Goal: Task Accomplishment & Management: Complete application form

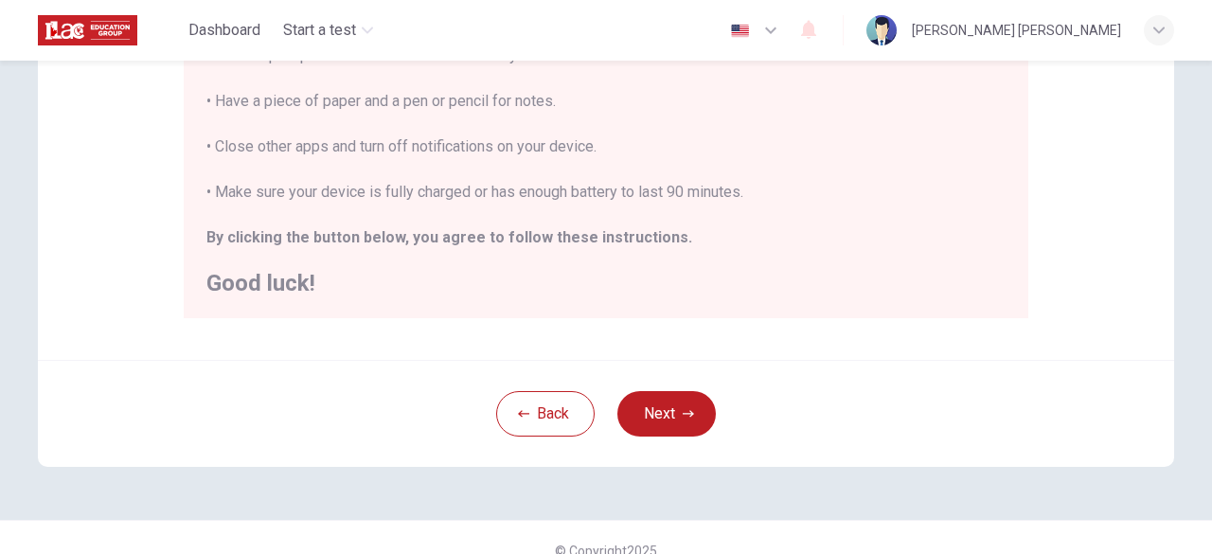
scroll to position [479, 0]
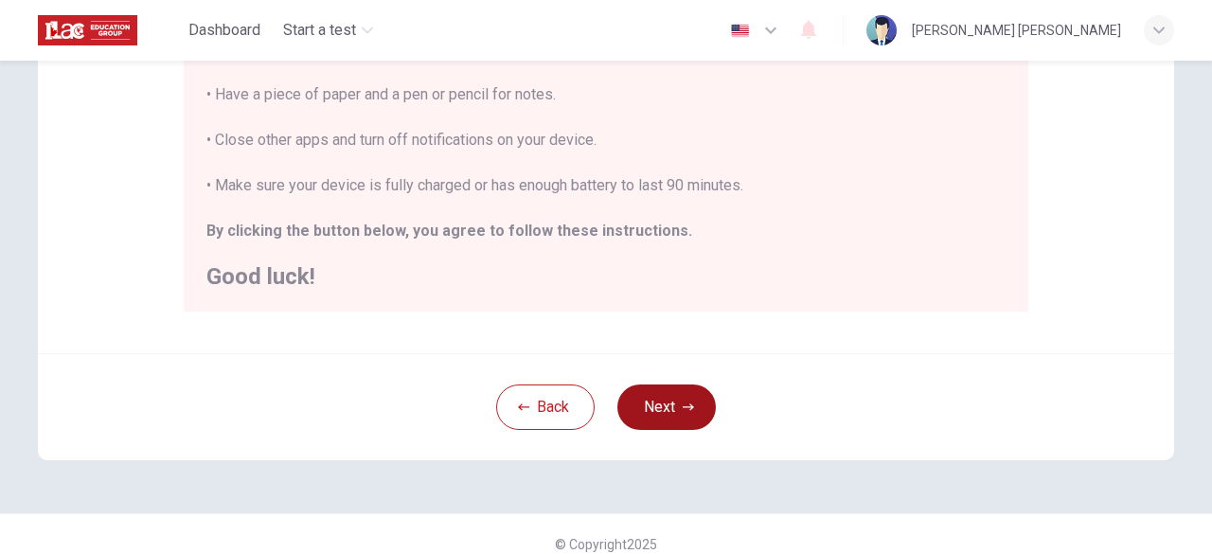
click at [683, 406] on icon "button" at bounding box center [688, 407] width 11 height 11
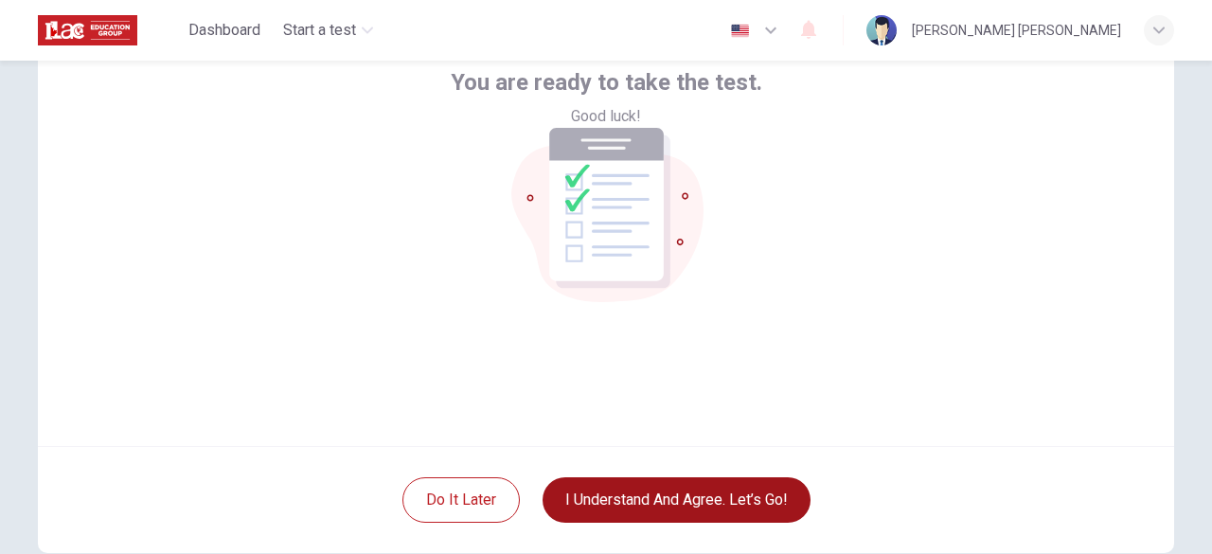
scroll to position [141, 0]
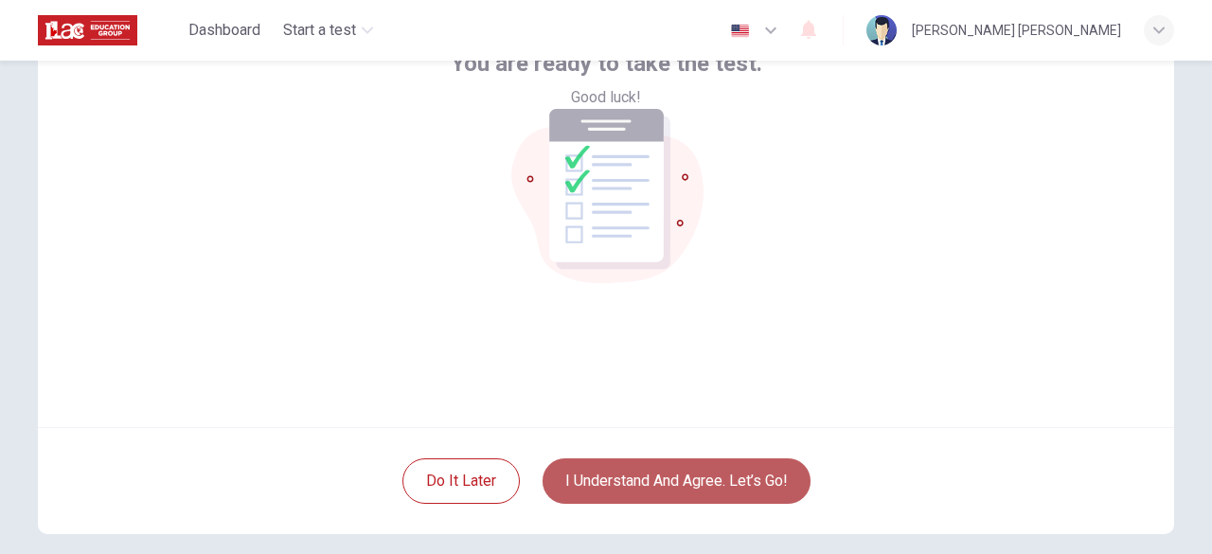
click at [670, 481] on button "I understand and agree. Let’s go!" at bounding box center [677, 480] width 268 height 45
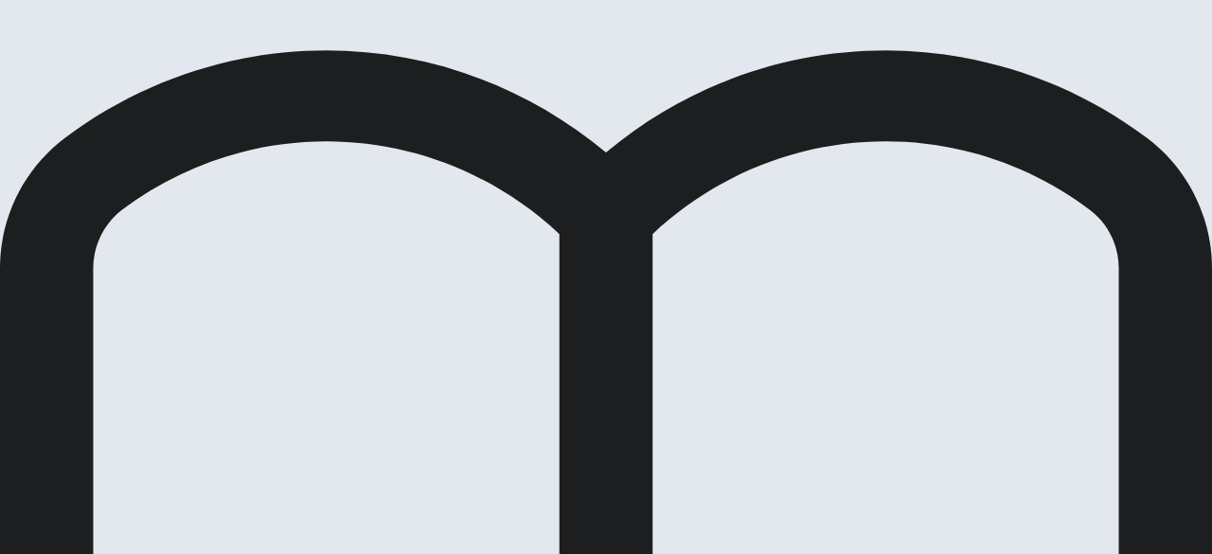
scroll to position [123, 0]
drag, startPoint x: 1200, startPoint y: 211, endPoint x: 1194, endPoint y: 181, distance: 30.8
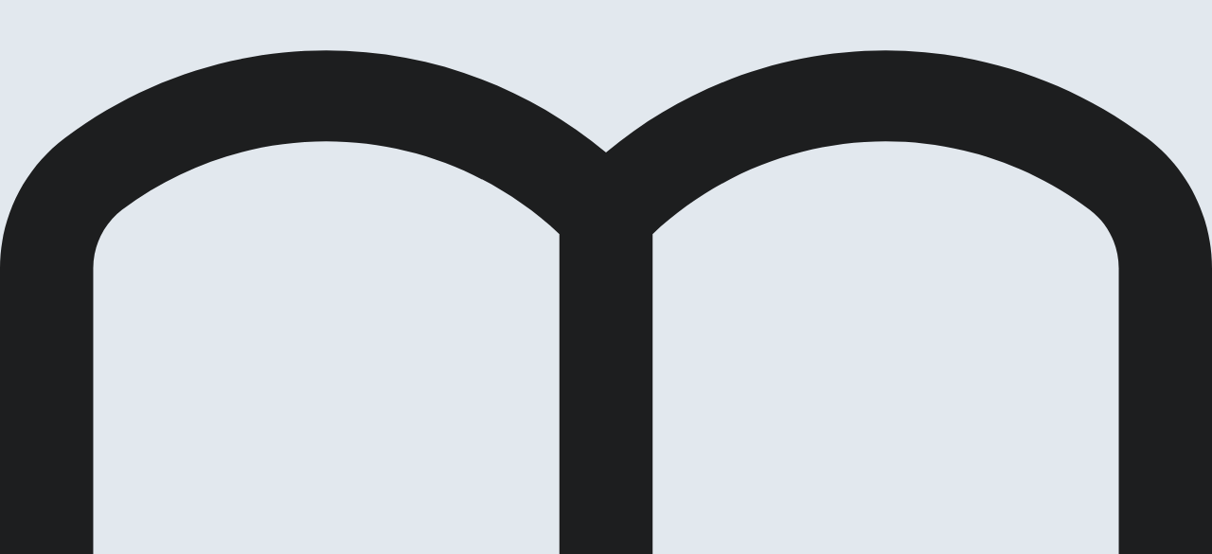
scroll to position [90, 0]
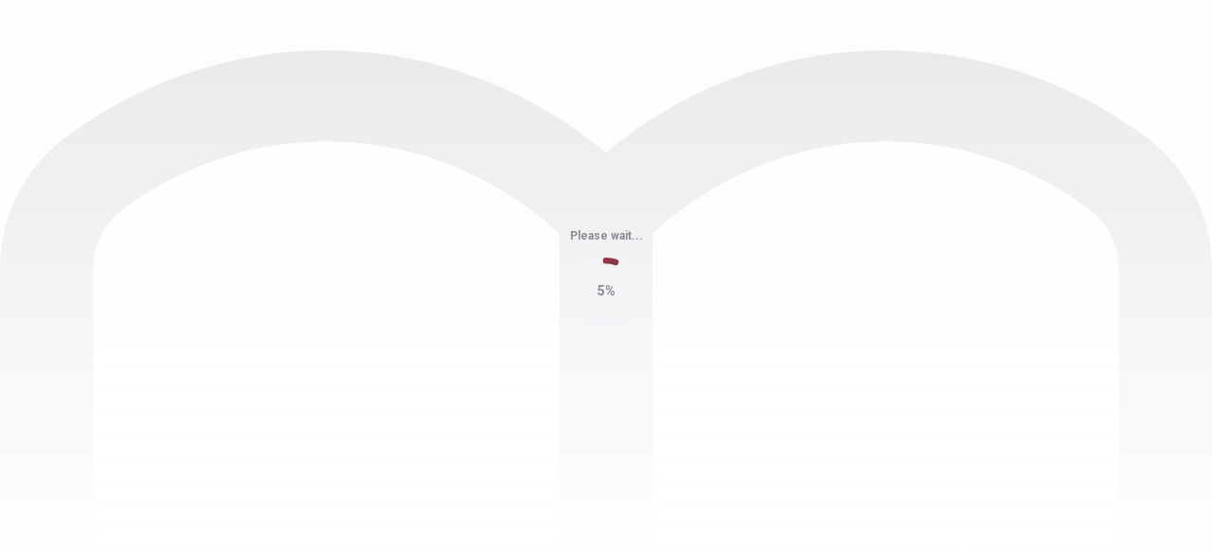
scroll to position [0, 0]
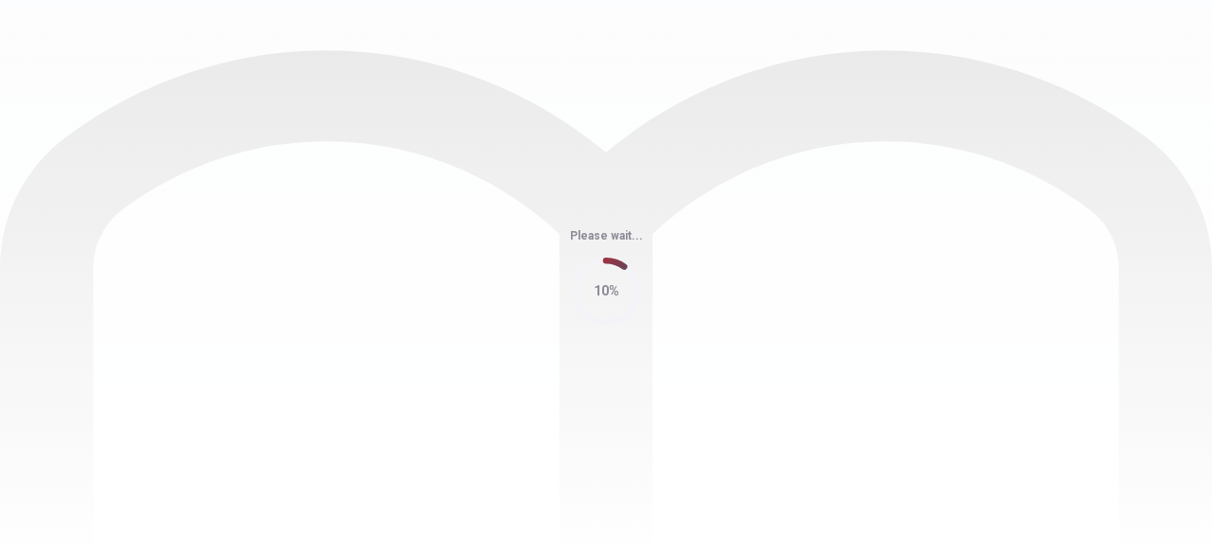
scroll to position [0, 0]
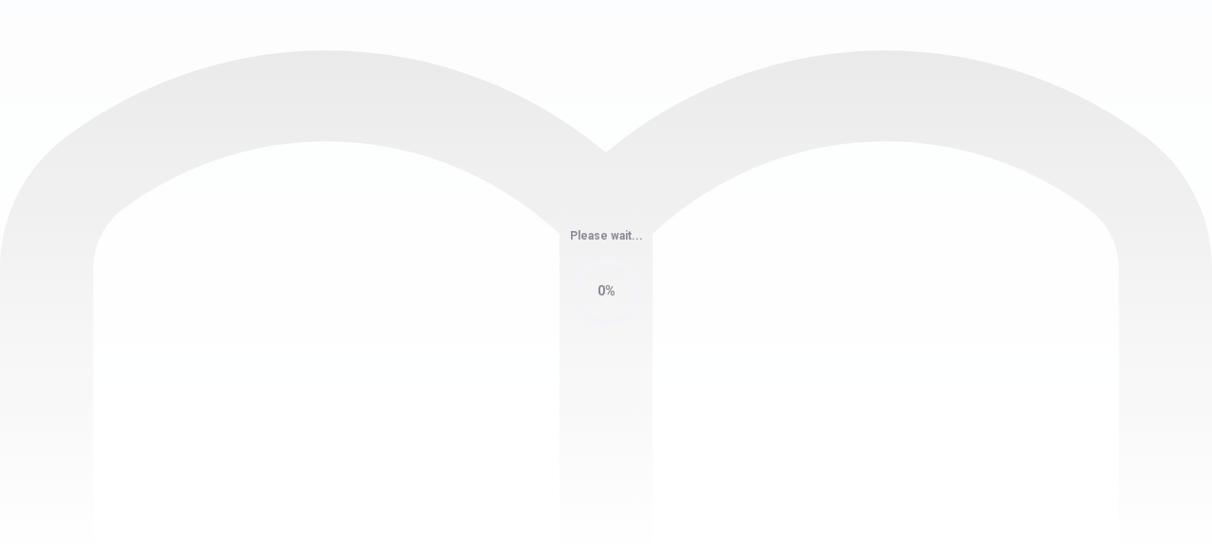
click at [921, 48] on div "Please wait... 0%" at bounding box center [606, 277] width 1212 height 554
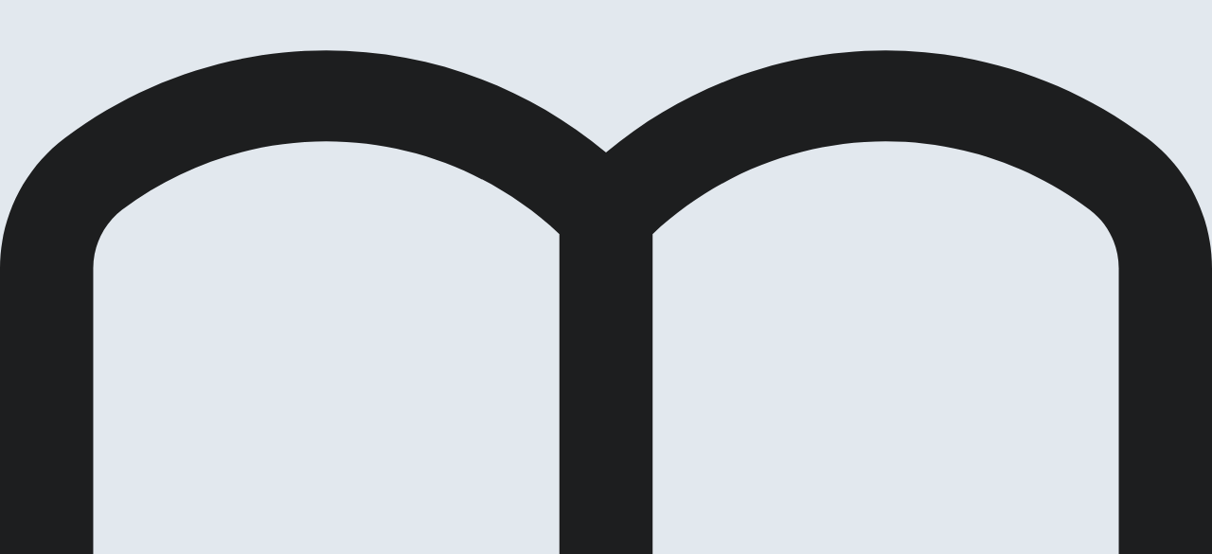
drag, startPoint x: 854, startPoint y: 243, endPoint x: 869, endPoint y: 343, distance: 100.6
drag, startPoint x: 855, startPoint y: 343, endPoint x: 862, endPoint y: 358, distance: 16.5
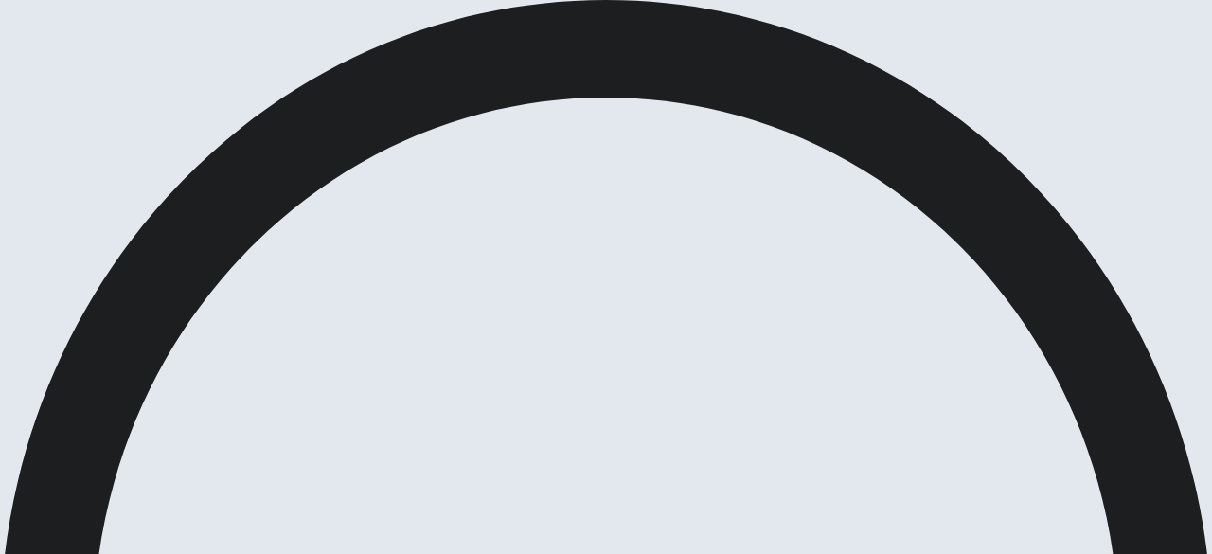
scroll to position [119, 0]
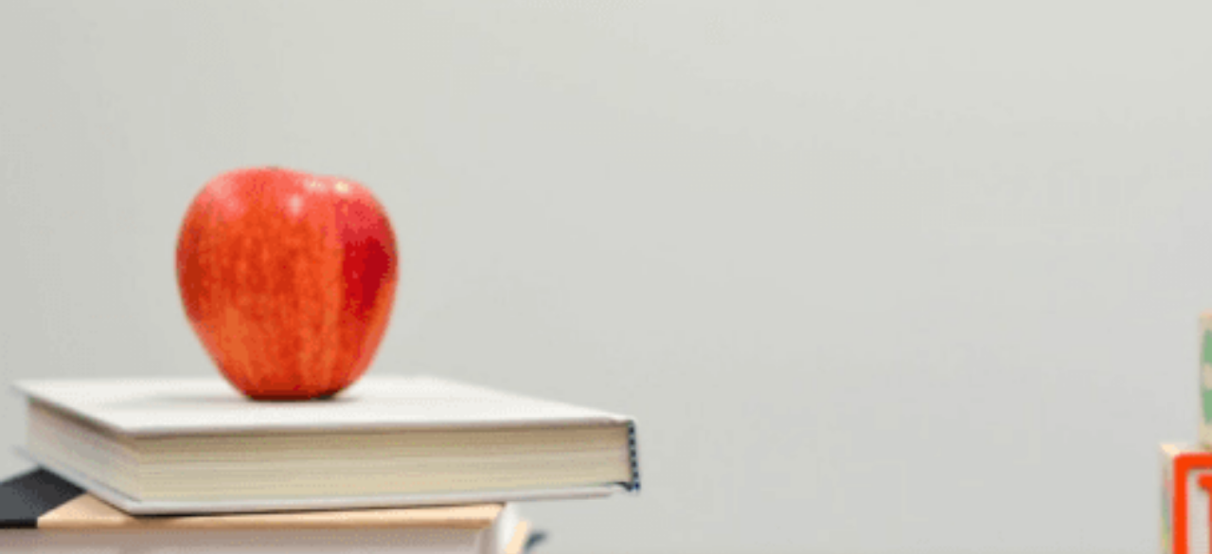
scroll to position [330, 0]
drag, startPoint x: 1177, startPoint y: 259, endPoint x: 1175, endPoint y: 128, distance: 130.7
drag, startPoint x: 111, startPoint y: 223, endPoint x: 46, endPoint y: 223, distance: 64.4
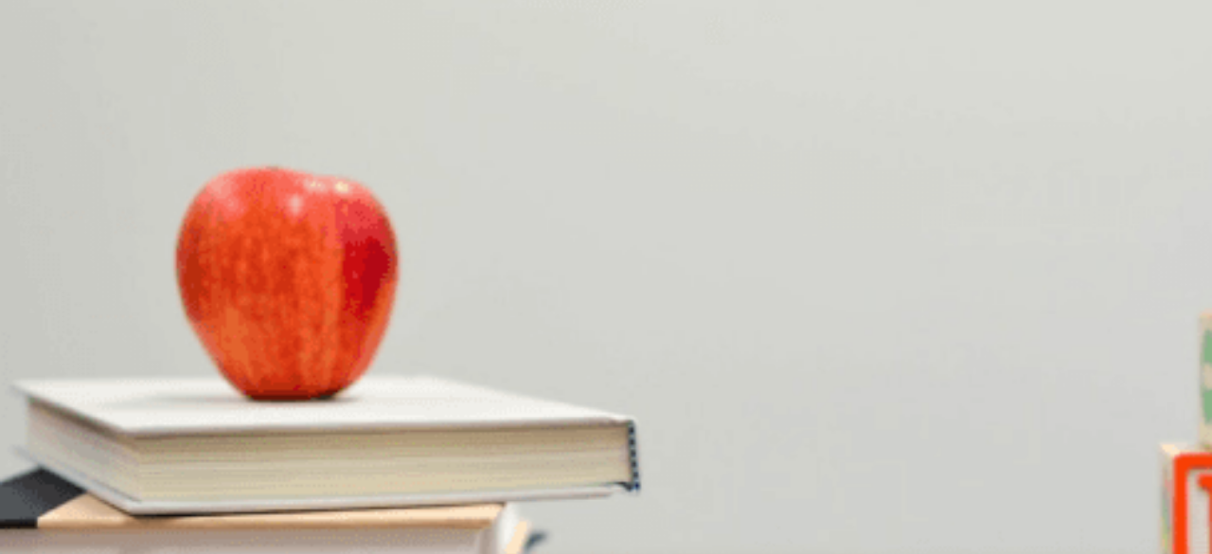
scroll to position [155, 0]
drag, startPoint x: 1174, startPoint y: 388, endPoint x: 1190, endPoint y: 435, distance: 48.8
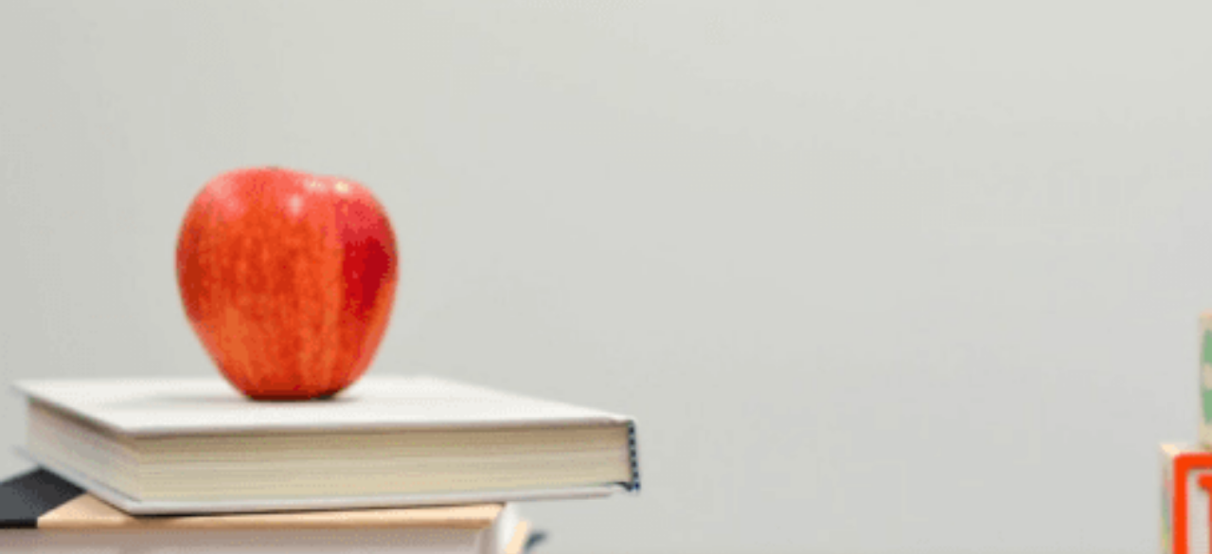
scroll to position [11, 0]
type input "0"
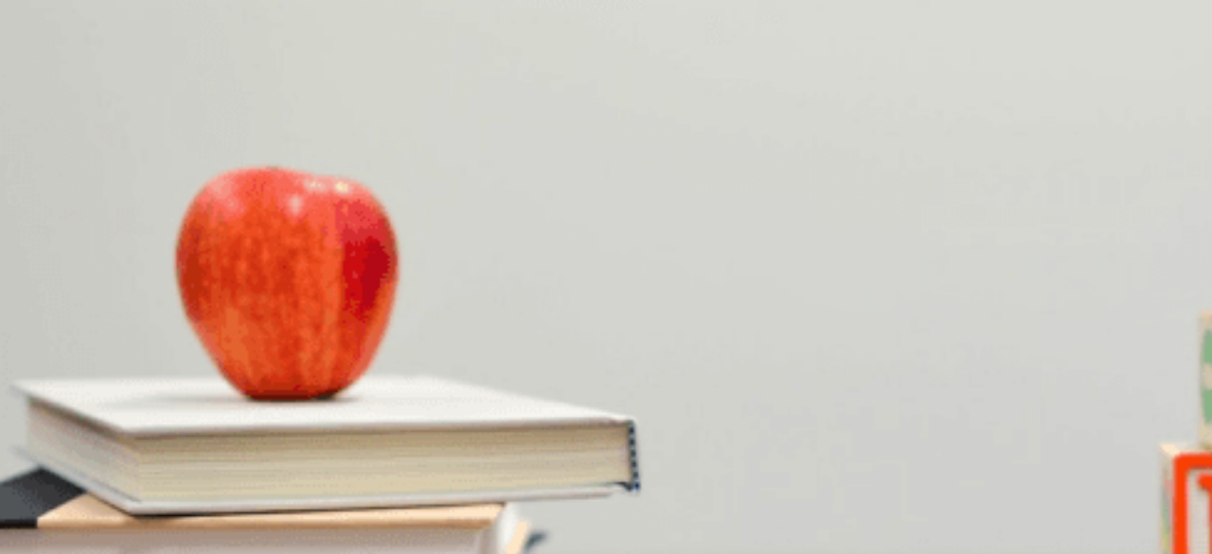
scroll to position [1061, 0]
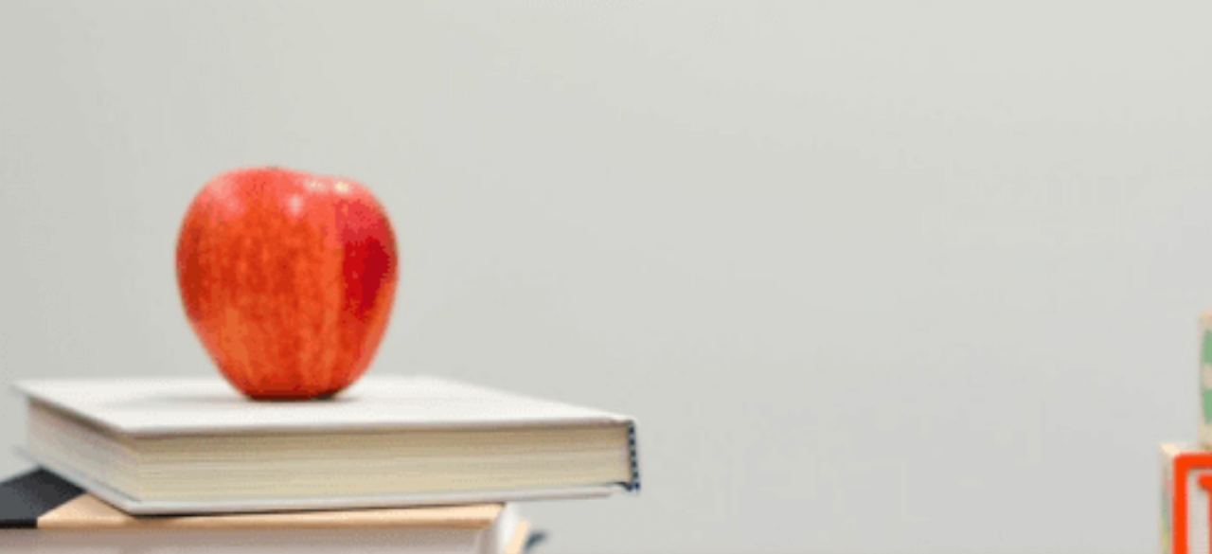
scroll to position [1352, 0]
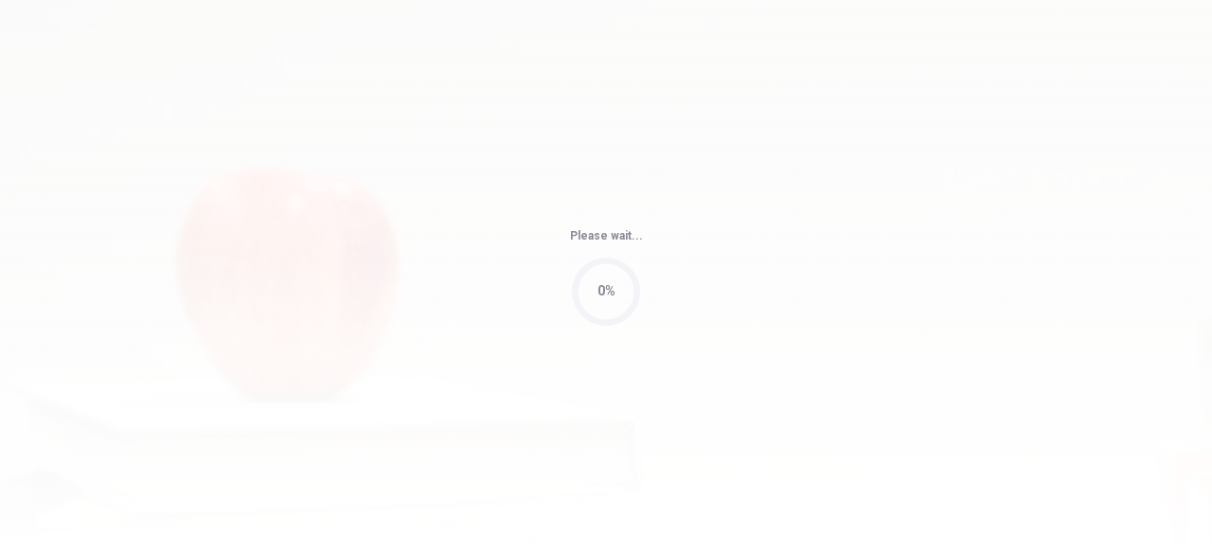
type input "53"
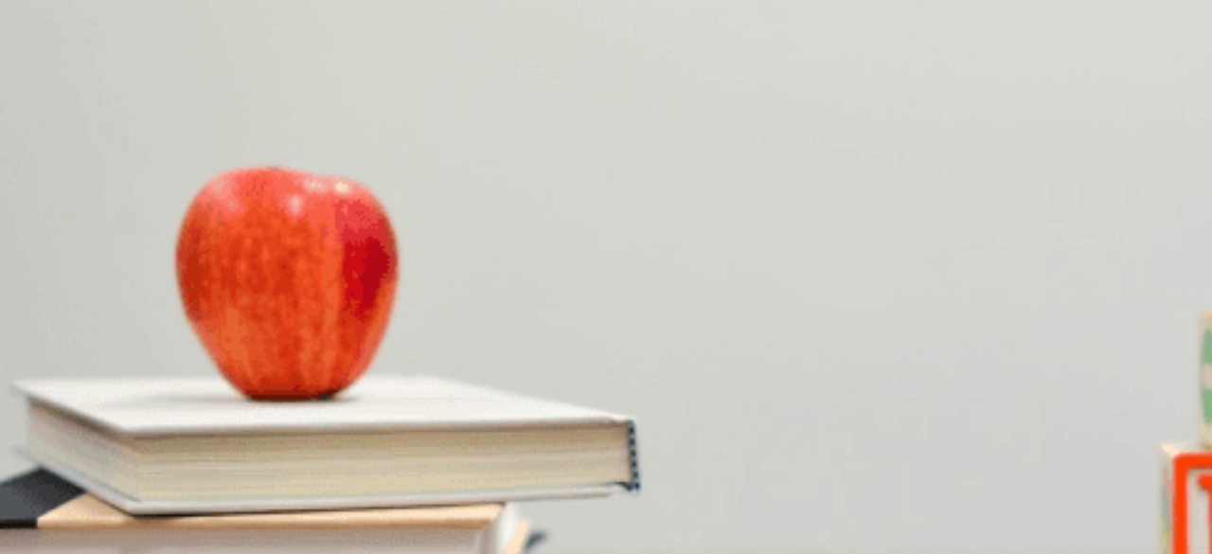
scroll to position [0, 0]
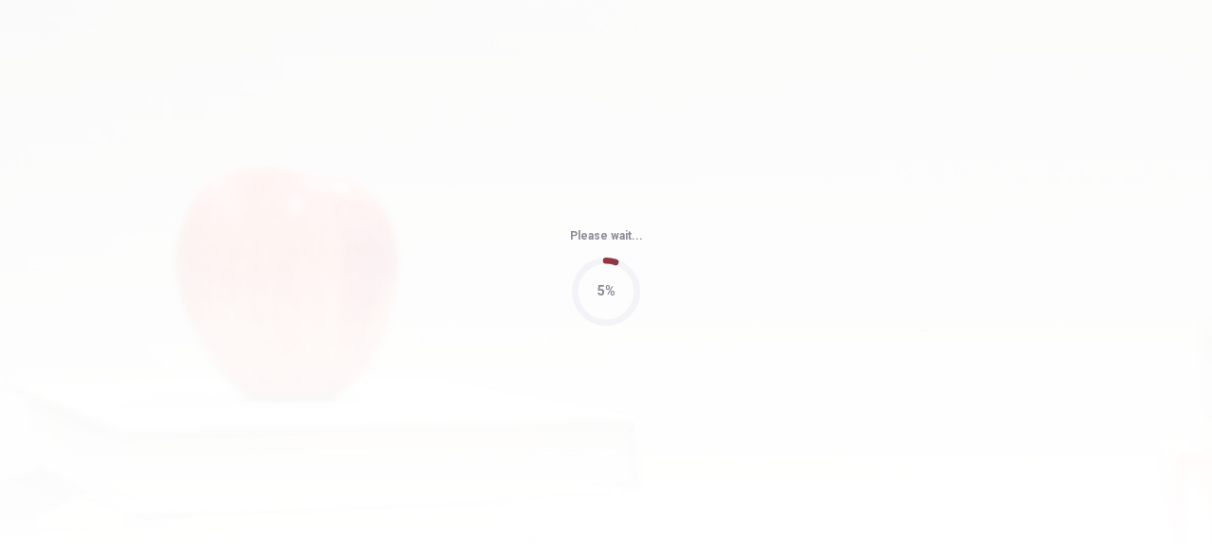
type input "47"
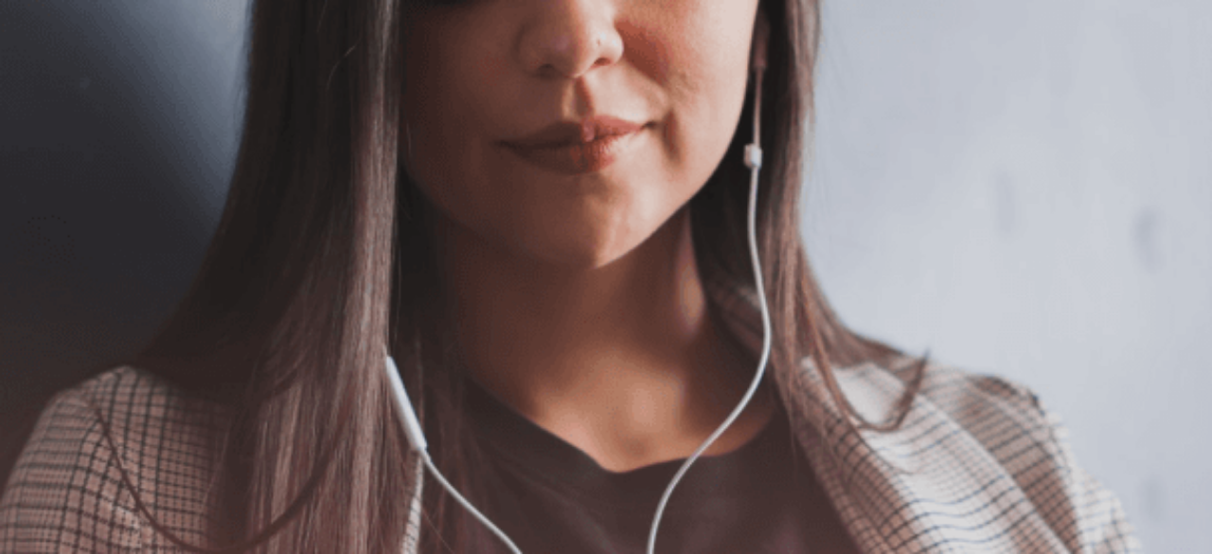
scroll to position [468, 0]
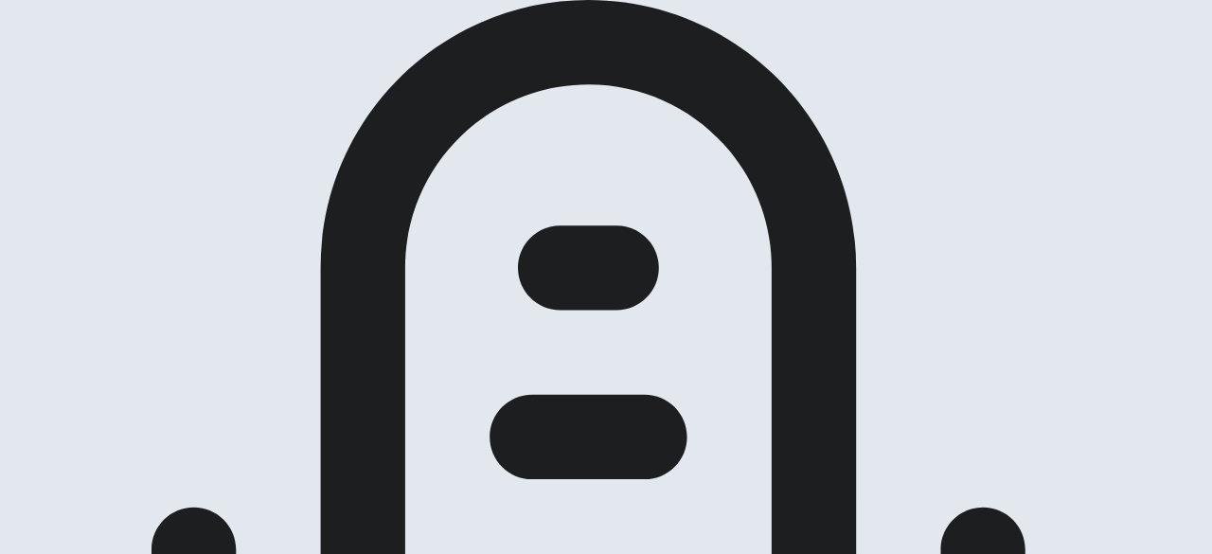
scroll to position [259, 0]
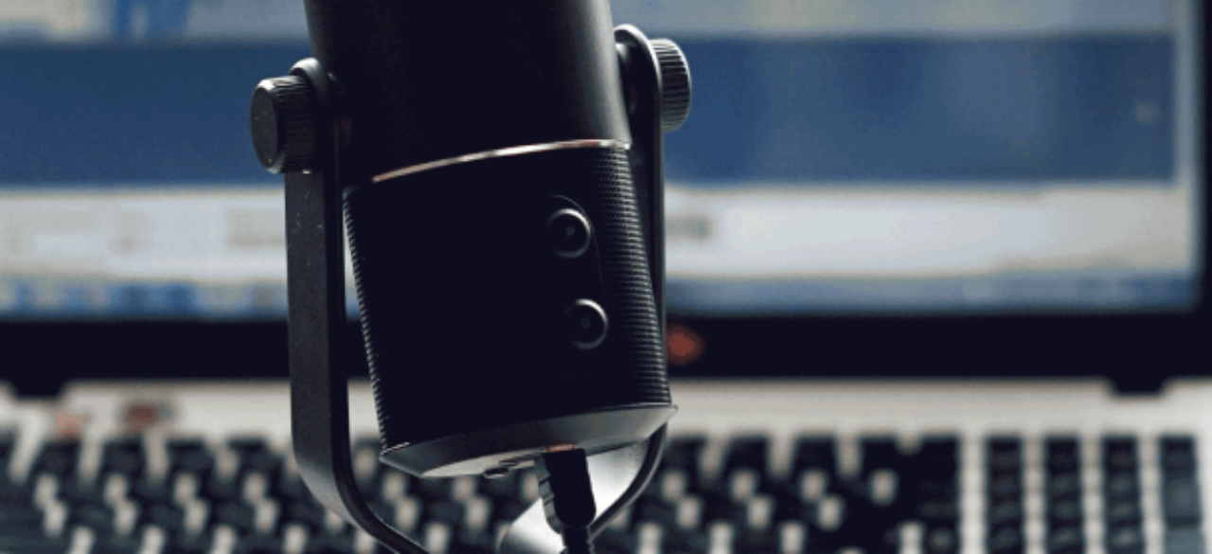
scroll to position [295, 0]
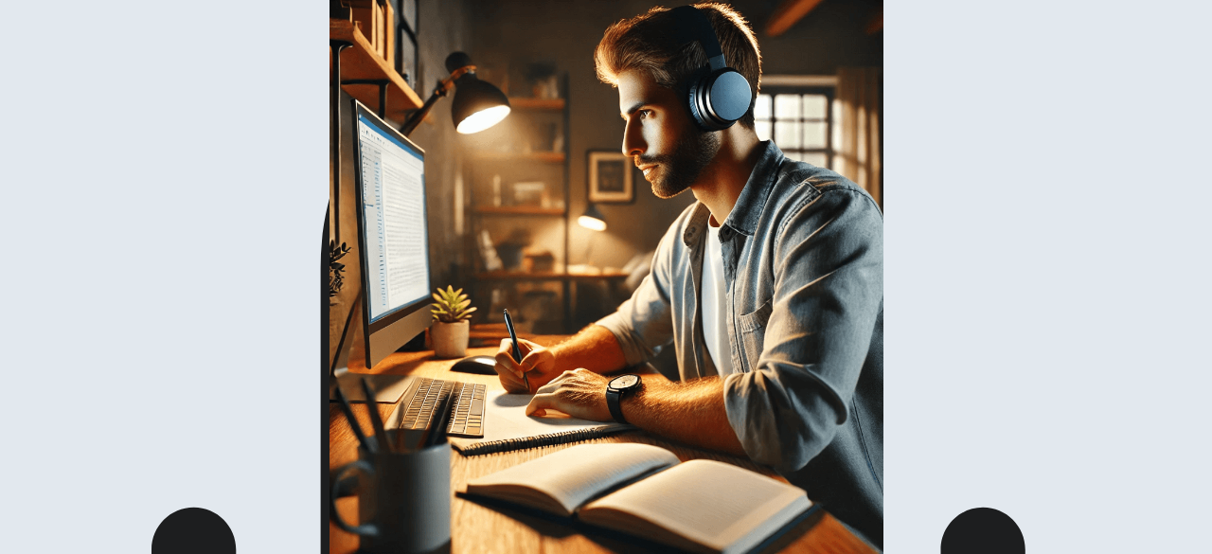
scroll to position [188, 0]
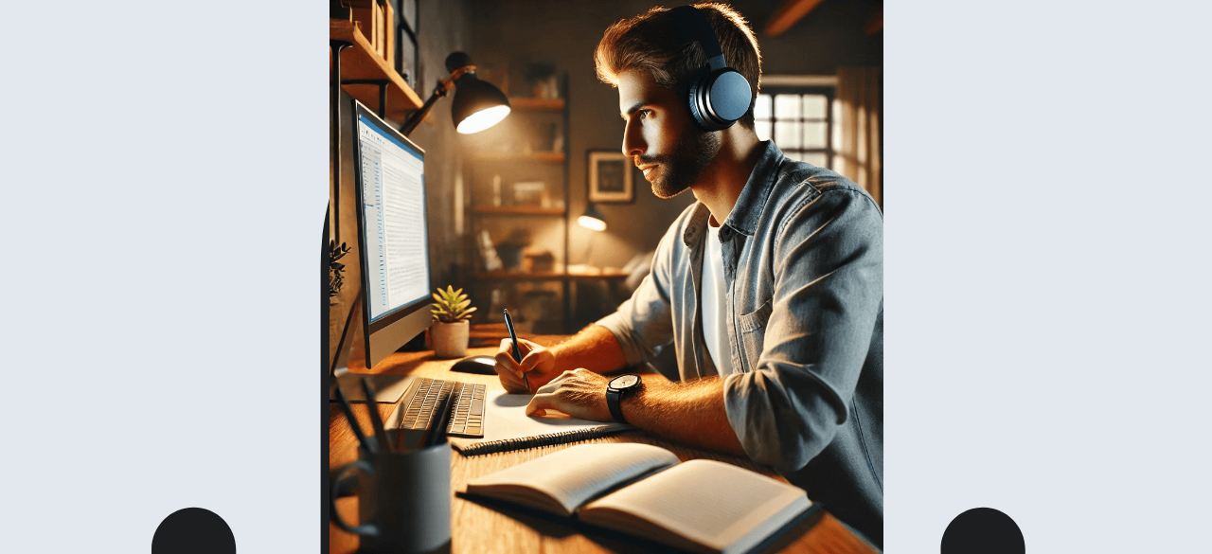
scroll to position [0, 0]
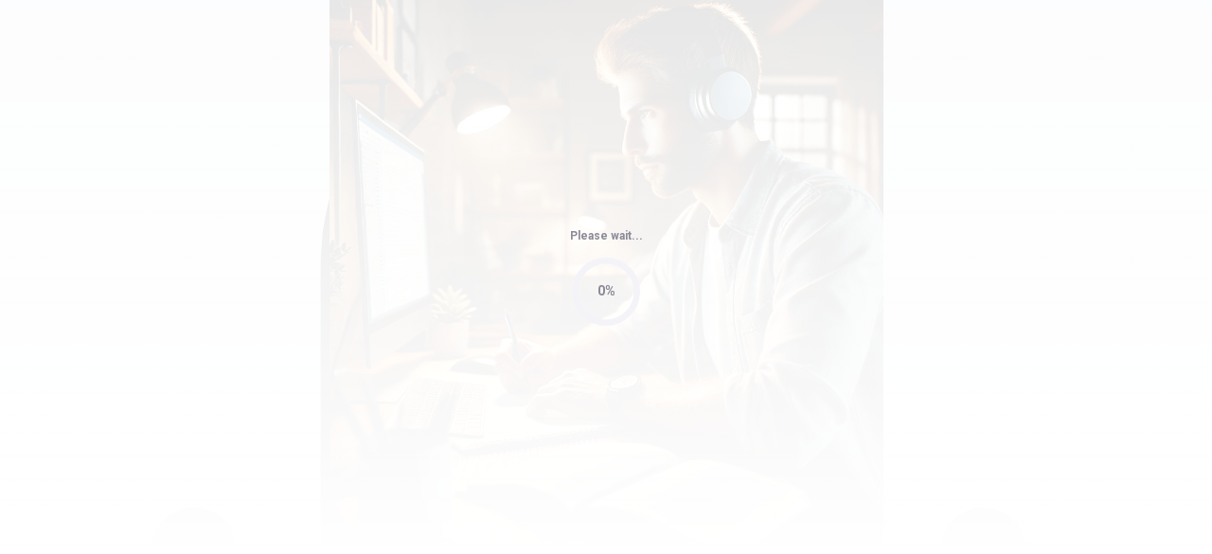
click at [1211, 281] on div "Please wait... 0%" at bounding box center [606, 277] width 1212 height 554
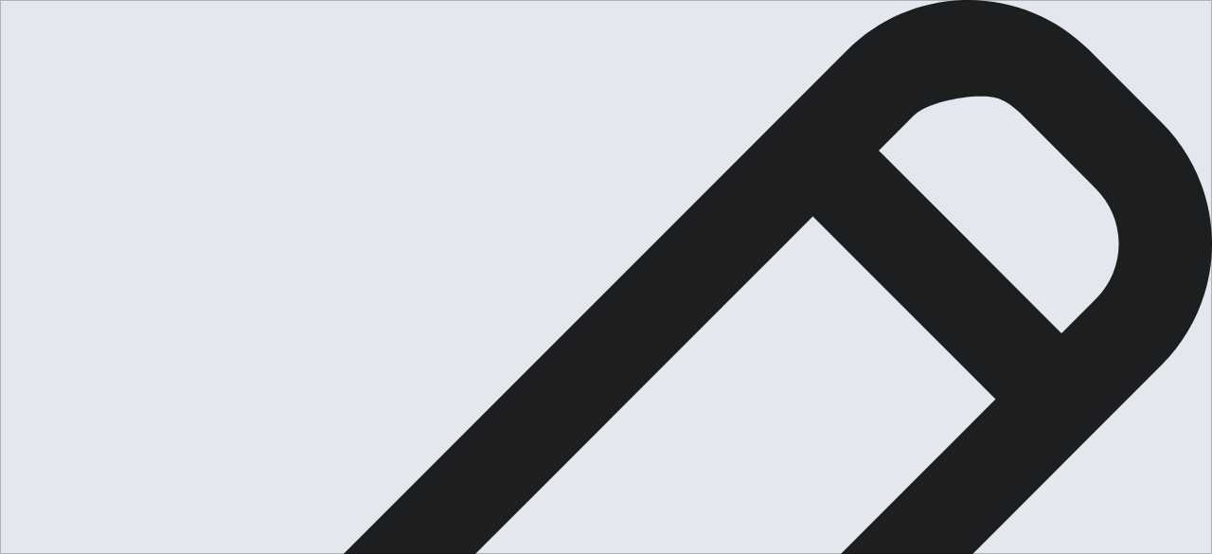
type textarea "m"
type textarea "x"
type textarea "M"
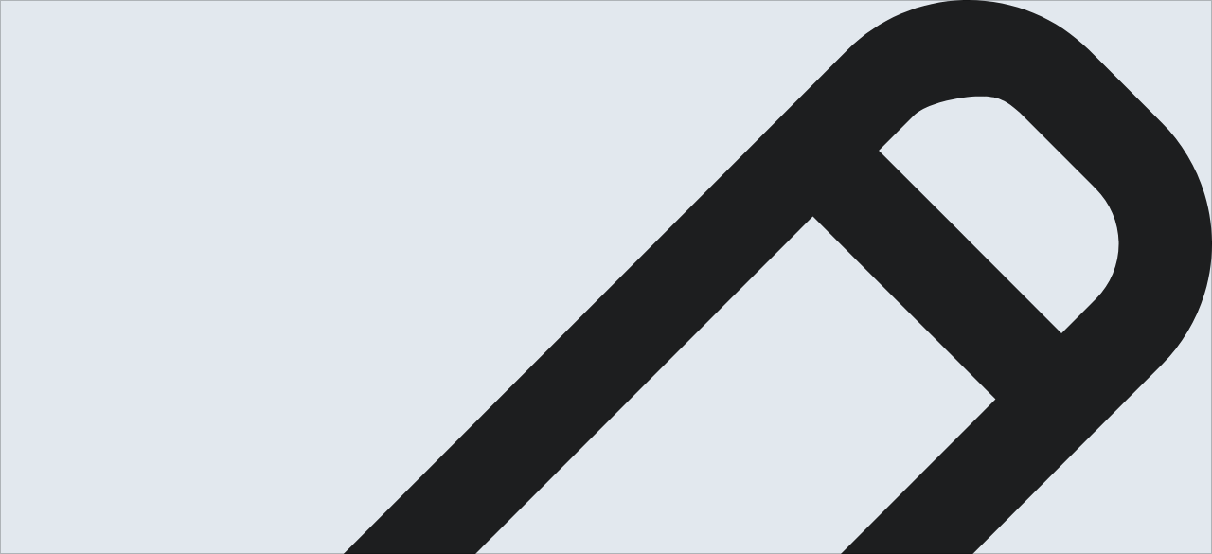
type textarea "x"
type textarea "My"
type textarea "x"
type textarea "My"
type textarea "x"
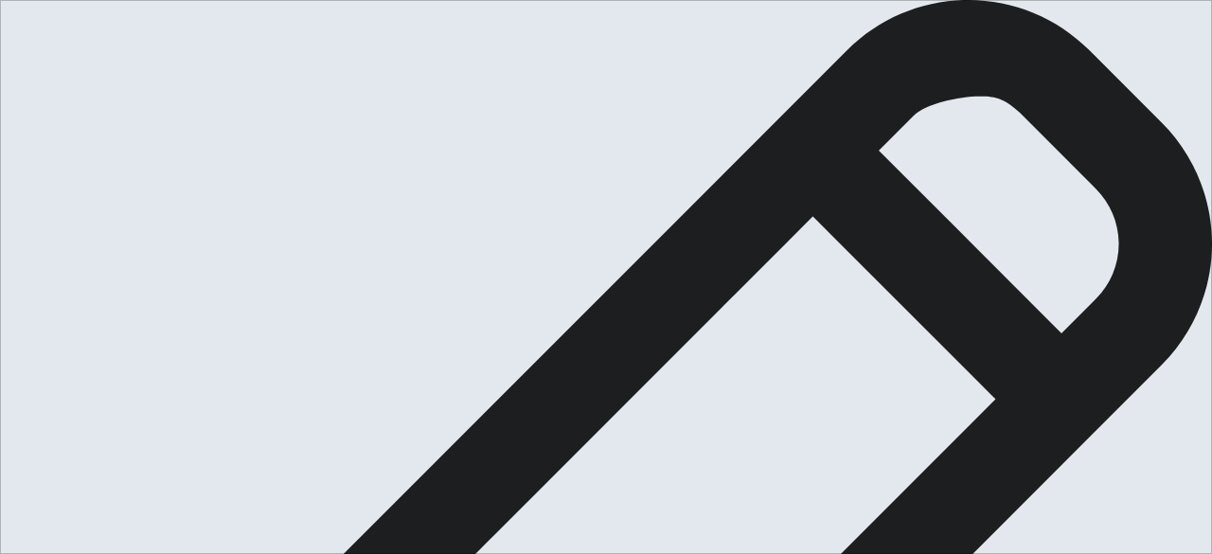
type textarea "My f"
type textarea "x"
type textarea "My fa"
type textarea "x"
type textarea "My fav"
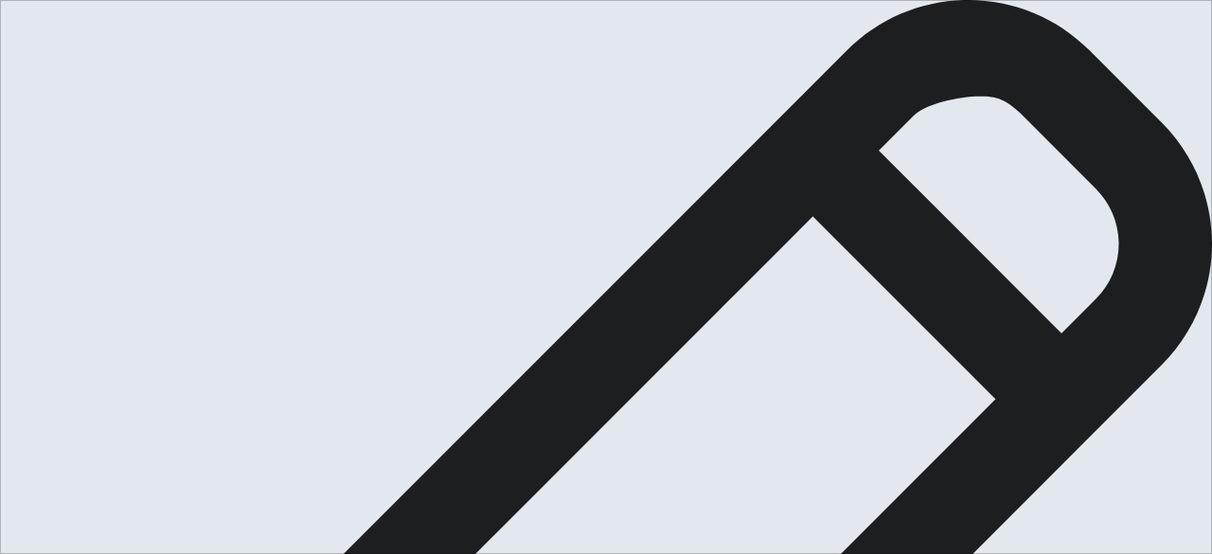
type textarea "x"
type textarea "My favo"
type textarea "x"
type textarea "My favor"
type textarea "x"
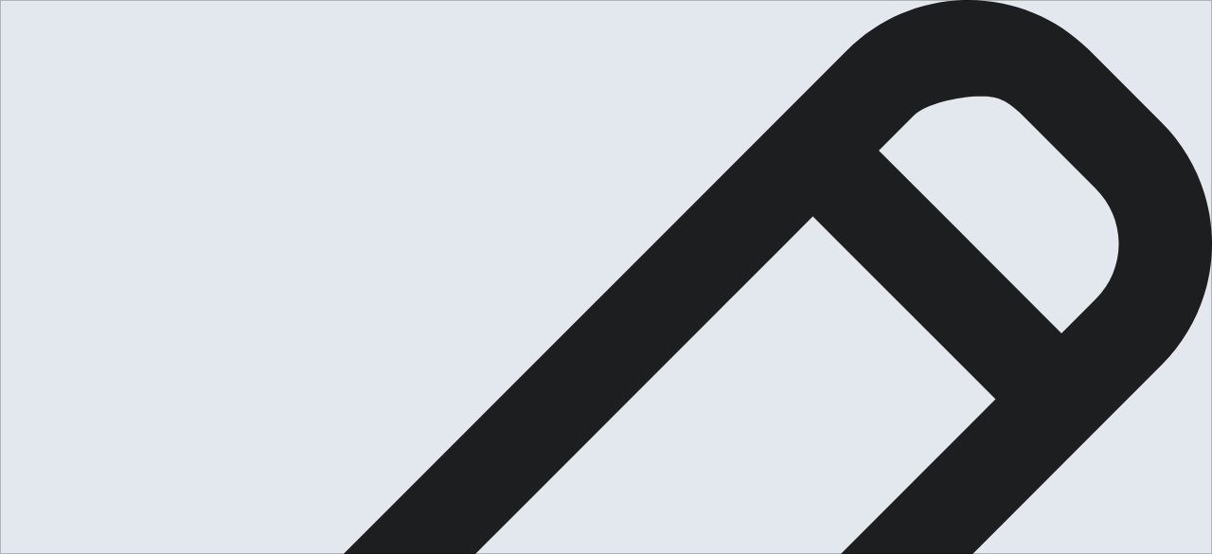
type textarea "My favori"
type textarea "x"
type textarea "My favorit"
type textarea "x"
type textarea "My favorite"
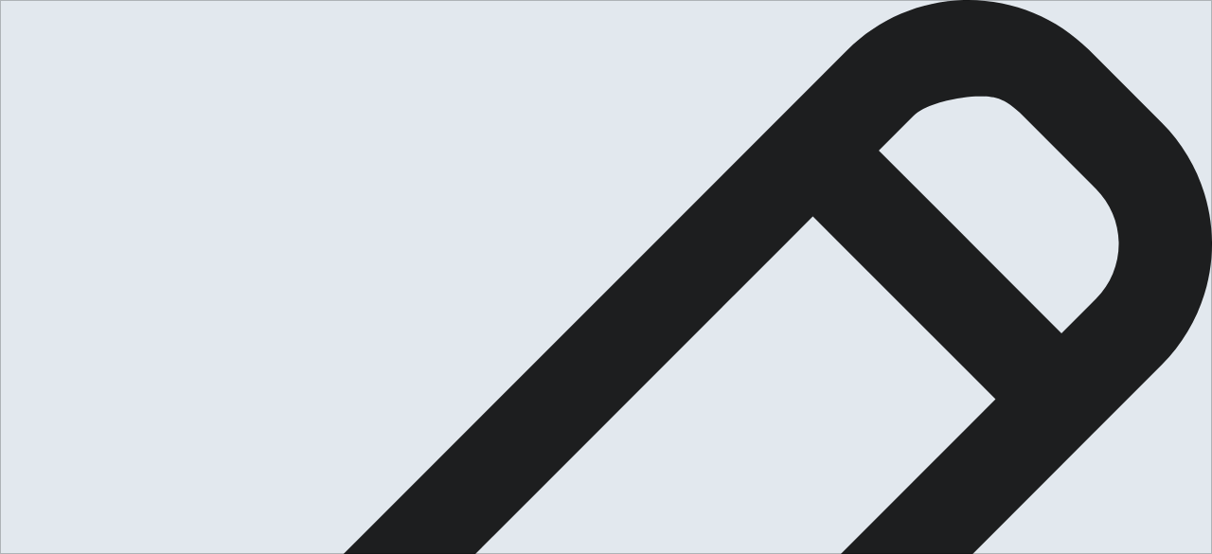
type textarea "x"
type textarea "My favorite"
type textarea "x"
type textarea "My favorite p"
type textarea "x"
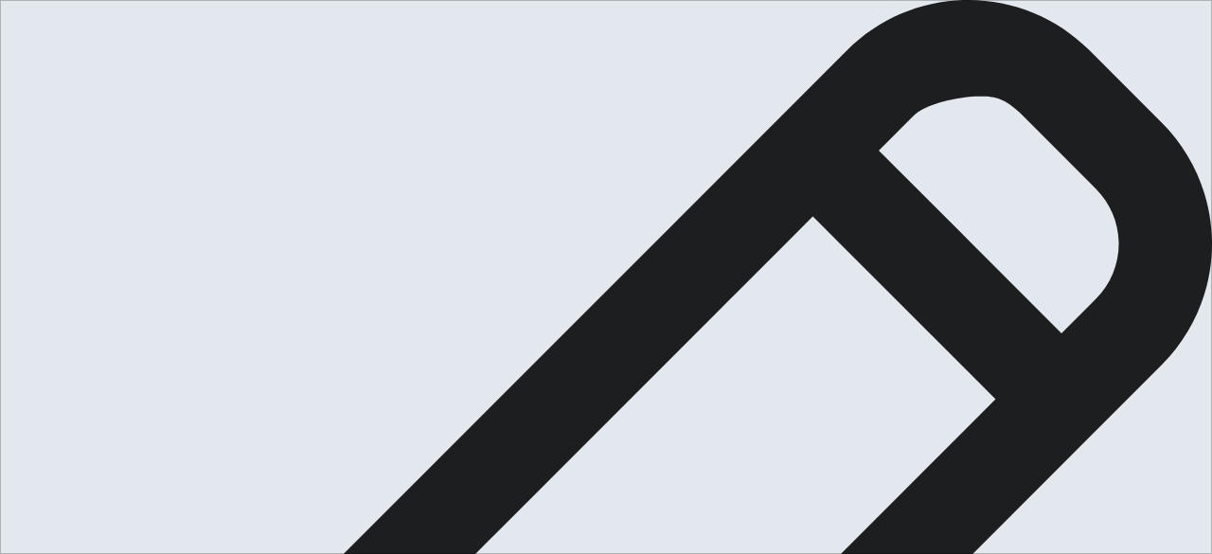
type textarea "My favorite pa"
type textarea "x"
type textarea "My favorite pae"
type textarea "x"
type textarea "My favorite pa"
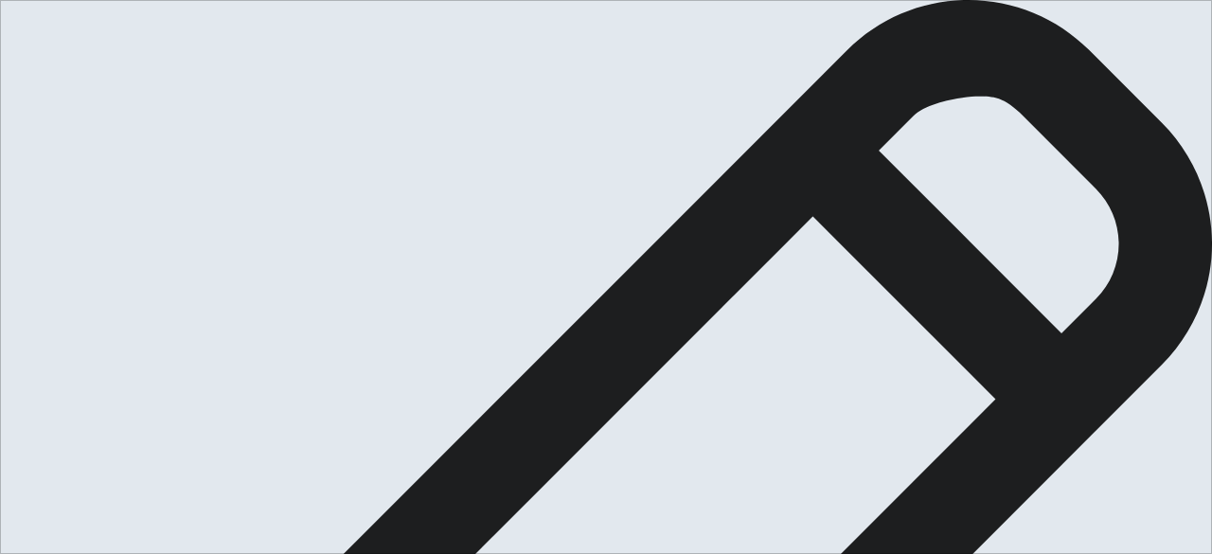
type textarea "x"
type textarea "My favorite p"
type textarea "x"
type textarea "My favorite pe"
type textarea "x"
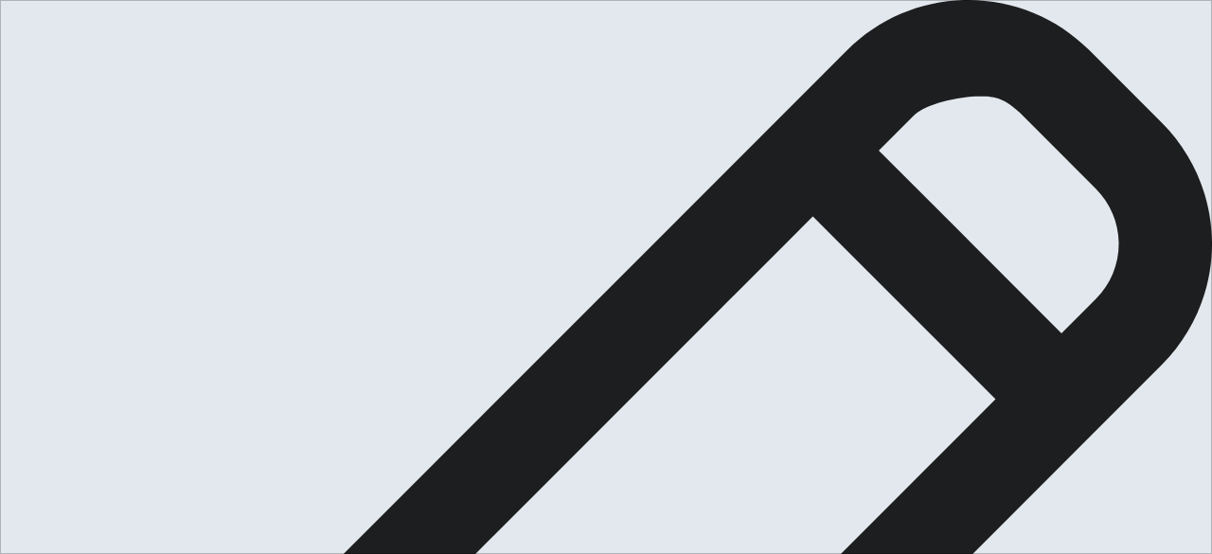
type textarea "My favorite pet"
type textarea "x"
type textarea "My favorite pet"
type textarea "x"
type textarea "My favorite pet i"
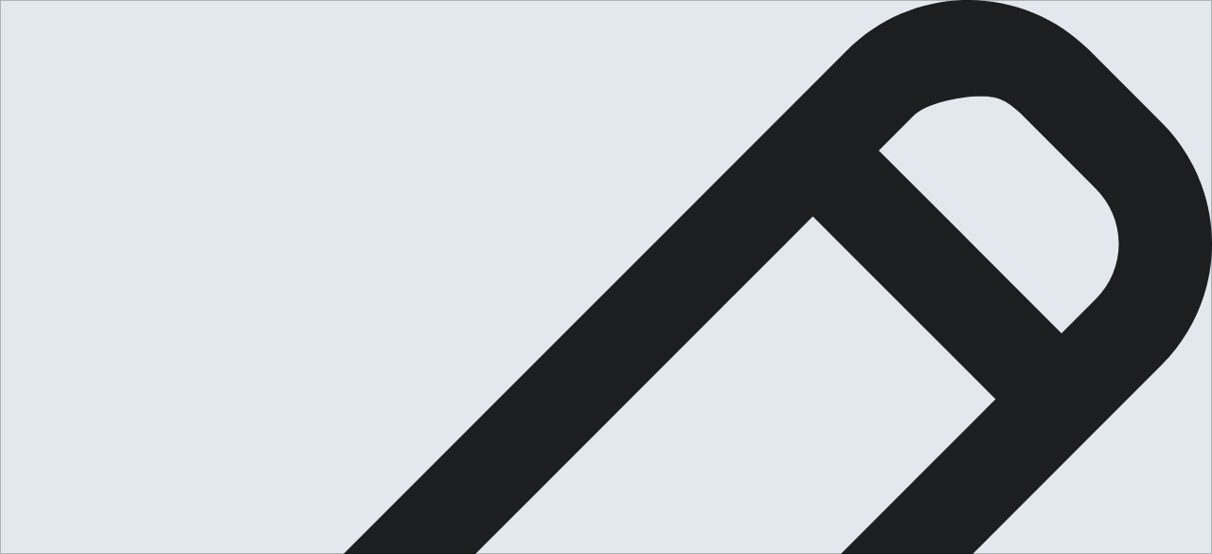
type textarea "x"
type textarea "My favorite pet is"
type textarea "x"
type textarea "My favorite pet is"
type textarea "x"
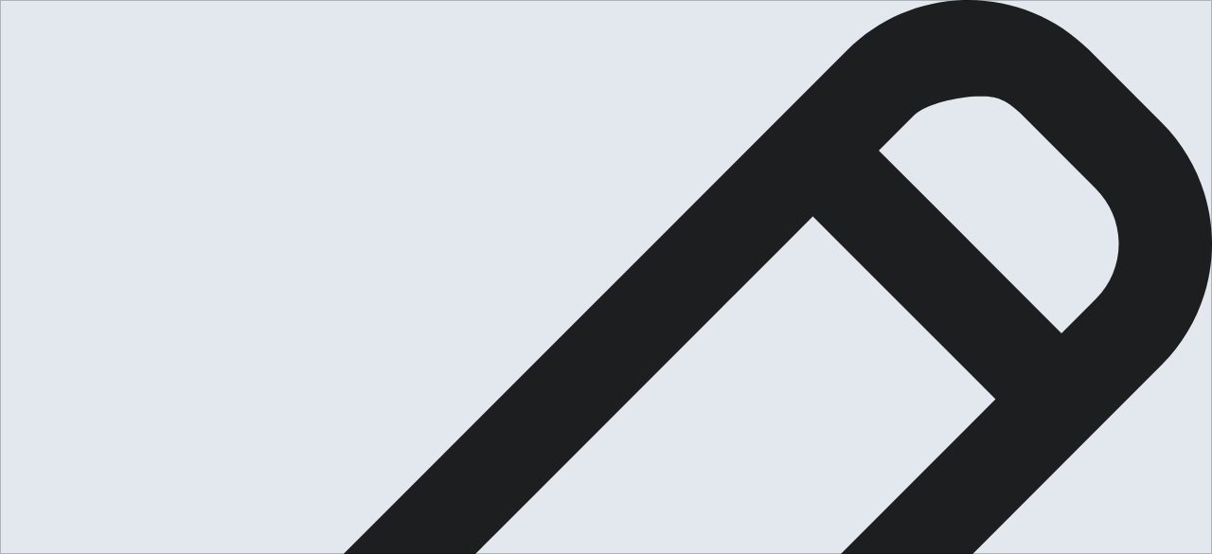
type textarea "My favorite pet is a"
type textarea "x"
type textarea "My favorite pet is a"
type textarea "x"
type textarea "My favorite pet is a"
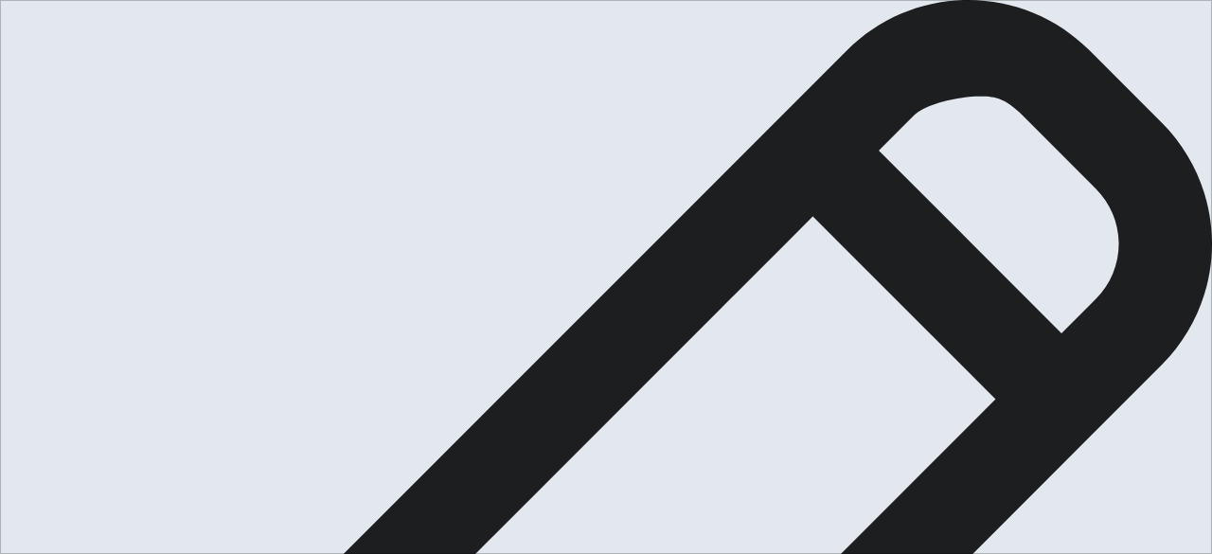
type textarea "x"
type textarea "My favorite pet is"
type textarea "x"
type textarea "My favorite pet is"
type textarea "x"
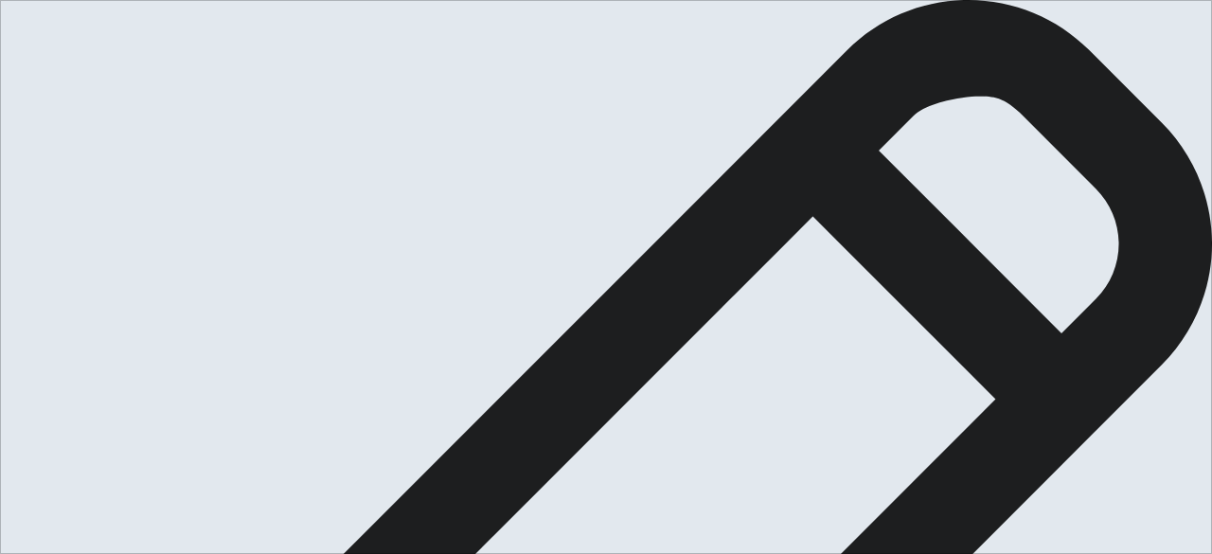
type textarea "My favorite pet i"
type textarea "x"
type textarea "My favorite pet is"
type textarea "x"
type textarea "My favorite pet is"
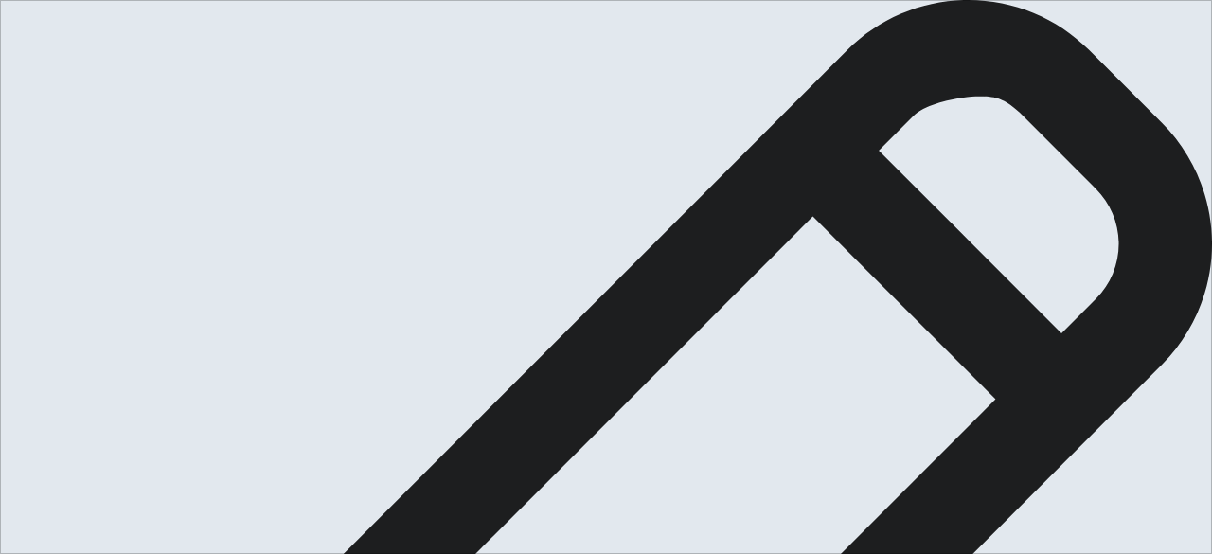
type textarea "x"
type textarea "My favorite pet is a"
type textarea "x"
type textarea "My favorite pet is a"
type textarea "x"
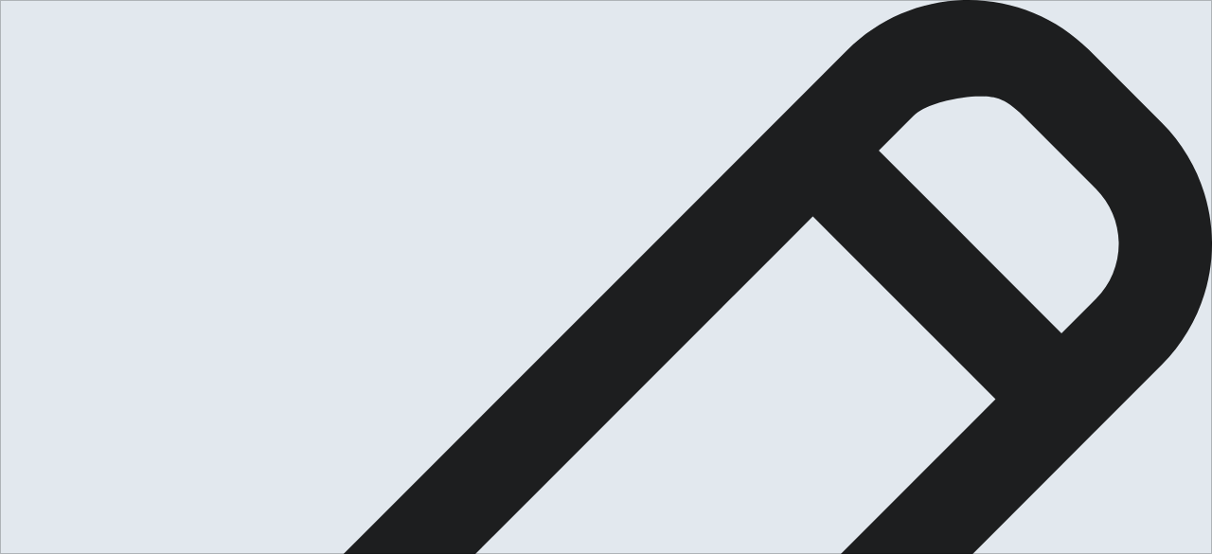
type textarea "My favorite pet is a o"
type textarea "x"
type textarea "My favorite pet is a"
type textarea "x"
type textarea "My favorite pet is a d"
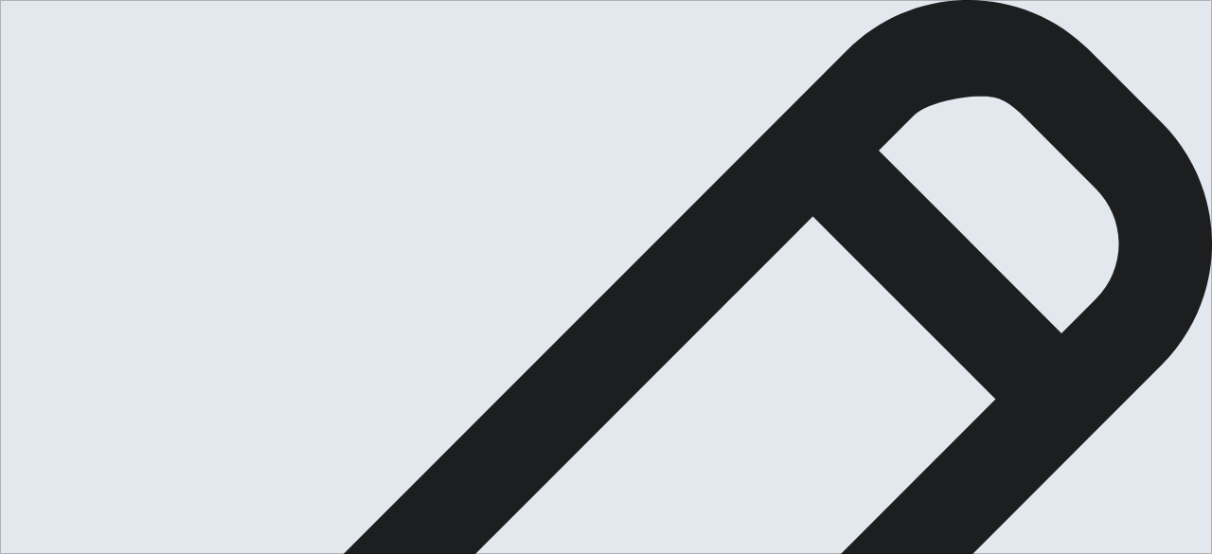
type textarea "x"
type textarea "My favorite pet is a do"
type textarea "x"
type textarea "My favorite pet is a dog"
type textarea "x"
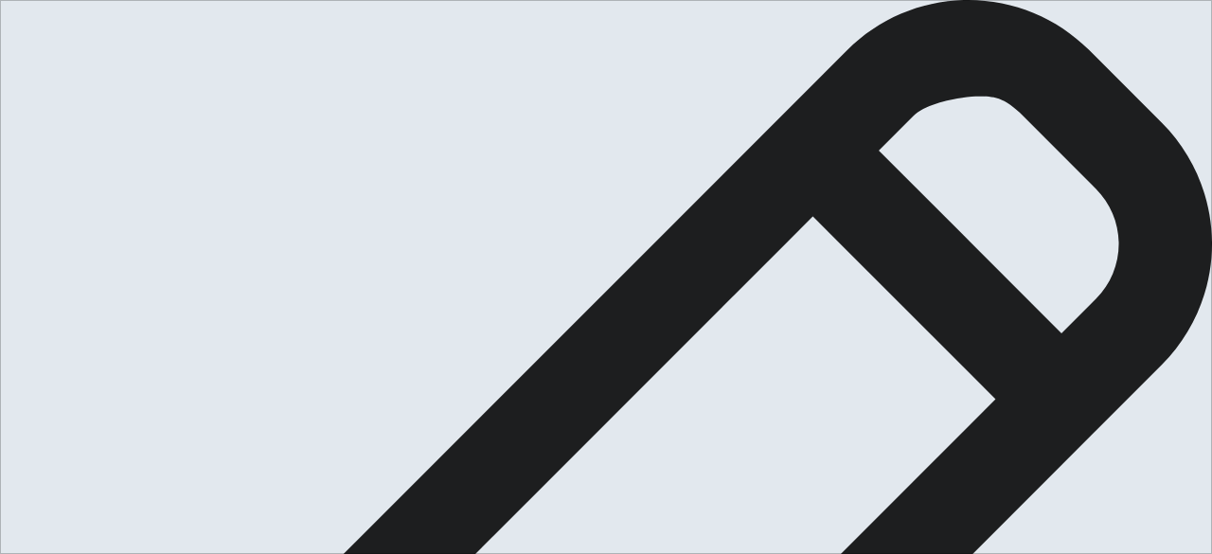
type textarea "My favorite pet is a dog,"
type textarea "x"
type textarea "My favorite pet is a dog,"
type textarea "x"
type textarea "My favorite pet is a dog, b"
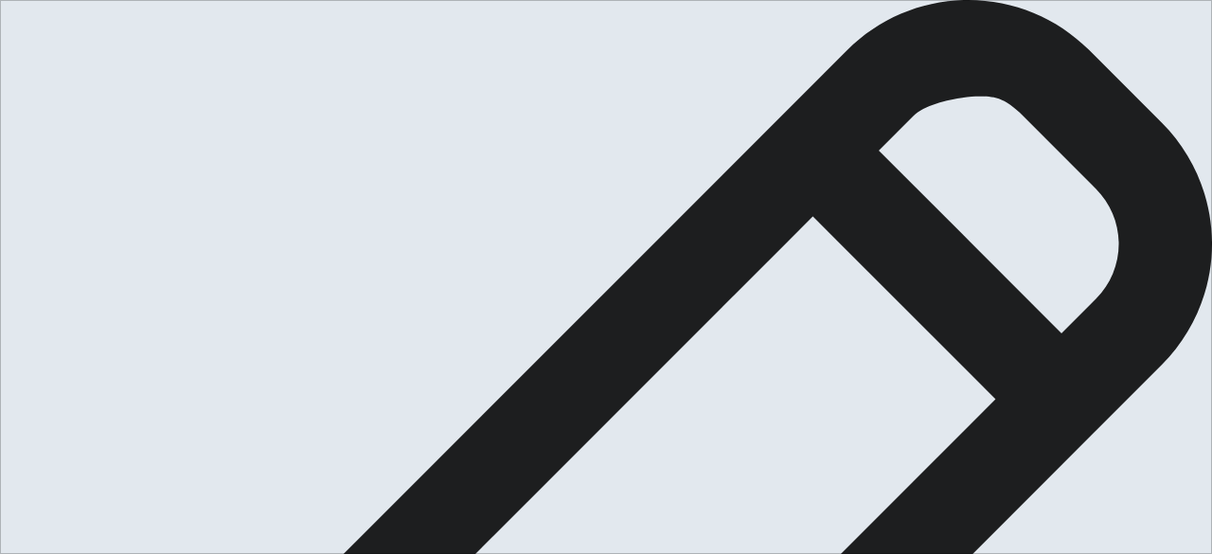
type textarea "x"
type textarea "My favorite pet is a dog, be"
type textarea "x"
type textarea "My favorite pet is a dog, bec"
type textarea "x"
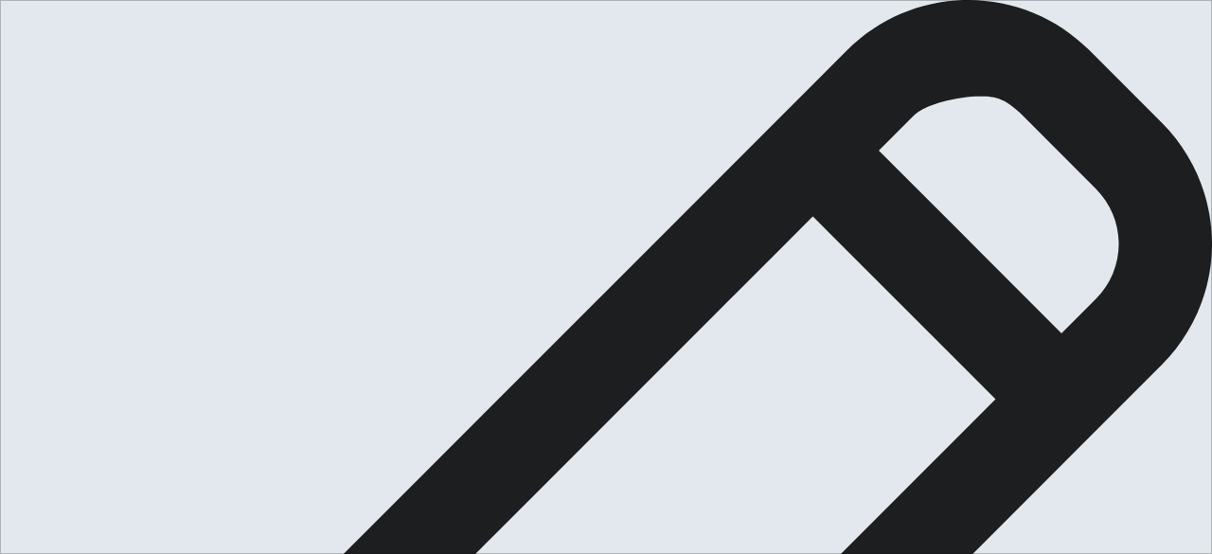
type textarea "My favorite pet is a dog, beca"
type textarea "x"
type textarea "My favorite pet is a dog, becau"
type textarea "x"
type textarea "My favorite pet is a dog, beca"
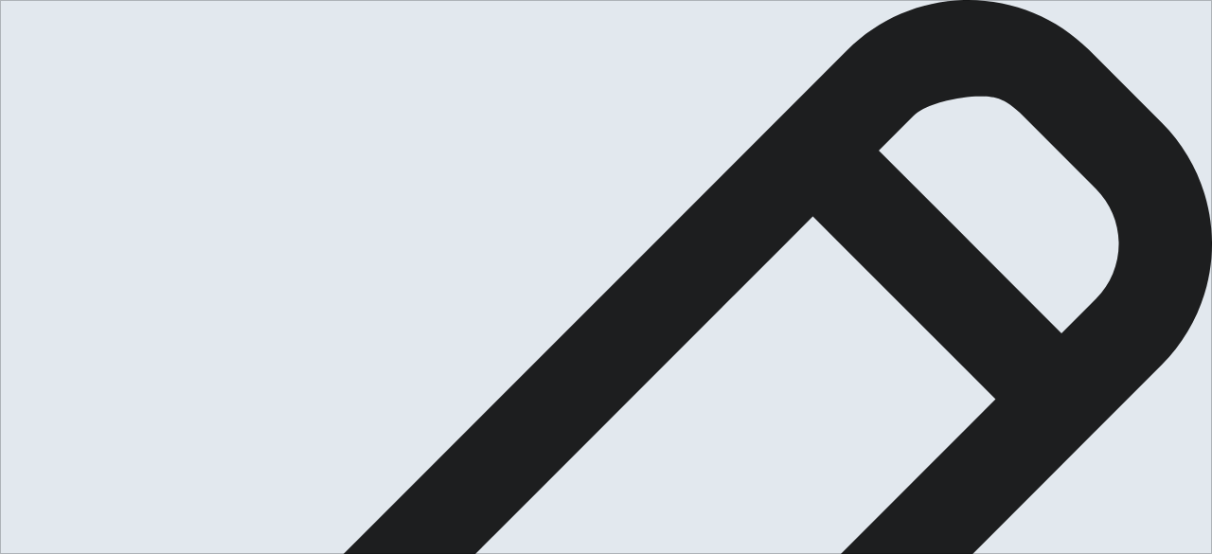
type textarea "x"
type textarea "My favorite pet is a dog, bec"
type textarea "x"
type textarea "My favorite pet is a dog, be"
type textarea "x"
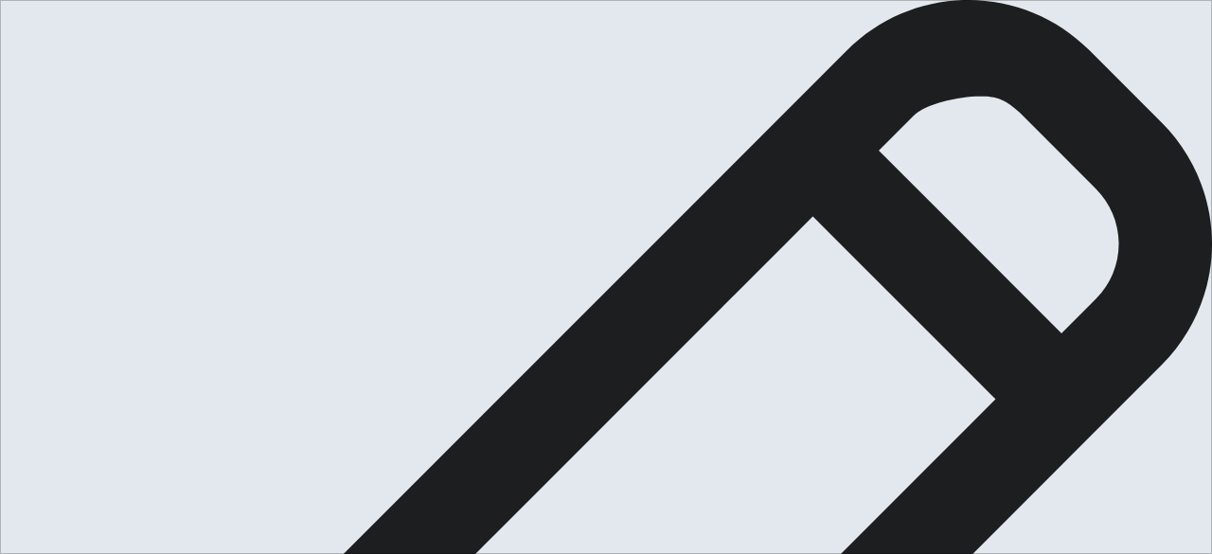
type textarea "My favorite pet is a dog, bec"
type textarea "x"
type textarea "My favorite pet is a dog, beca"
type textarea "x"
type textarea "My favorite pet is a dog, becau"
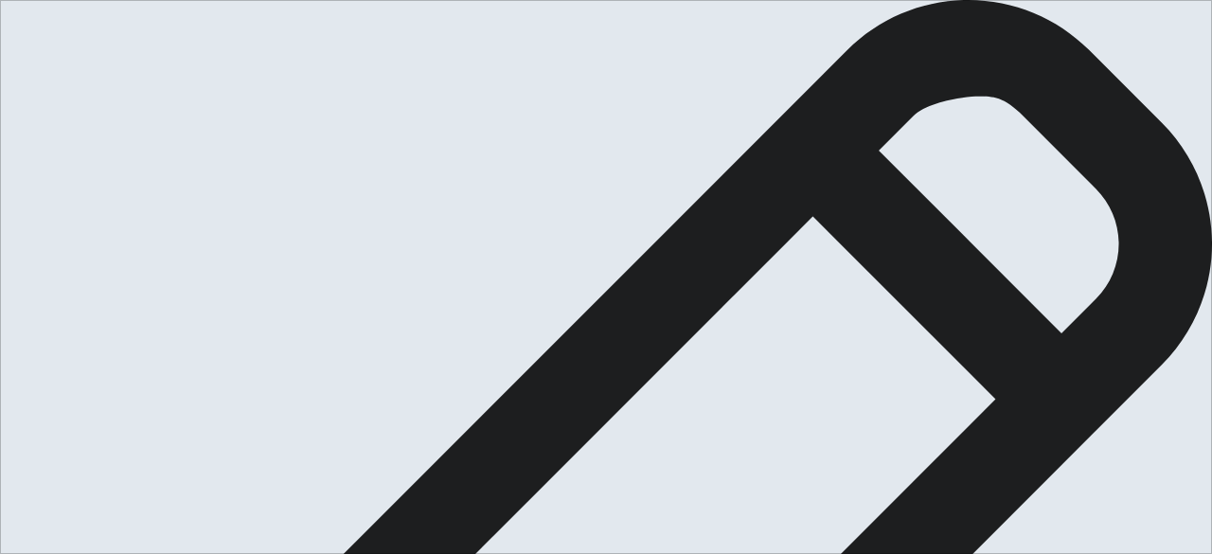
type textarea "x"
type textarea "My favorite pet is a dog, becaus"
type textarea "x"
type textarea "My favorite pet is a dog, because"
type textarea "x"
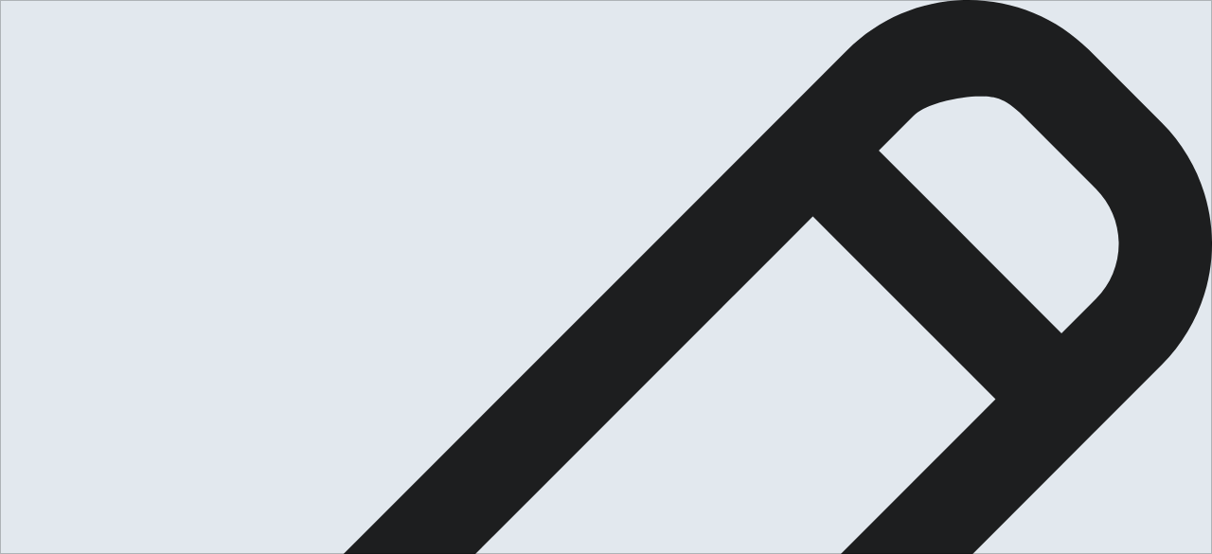
type textarea "My favorite pet is a dog, because"
type textarea "x"
type textarea "My favorite pet is a dog, because e"
type textarea "x"
type textarea "My favorite pet is a dog, because es"
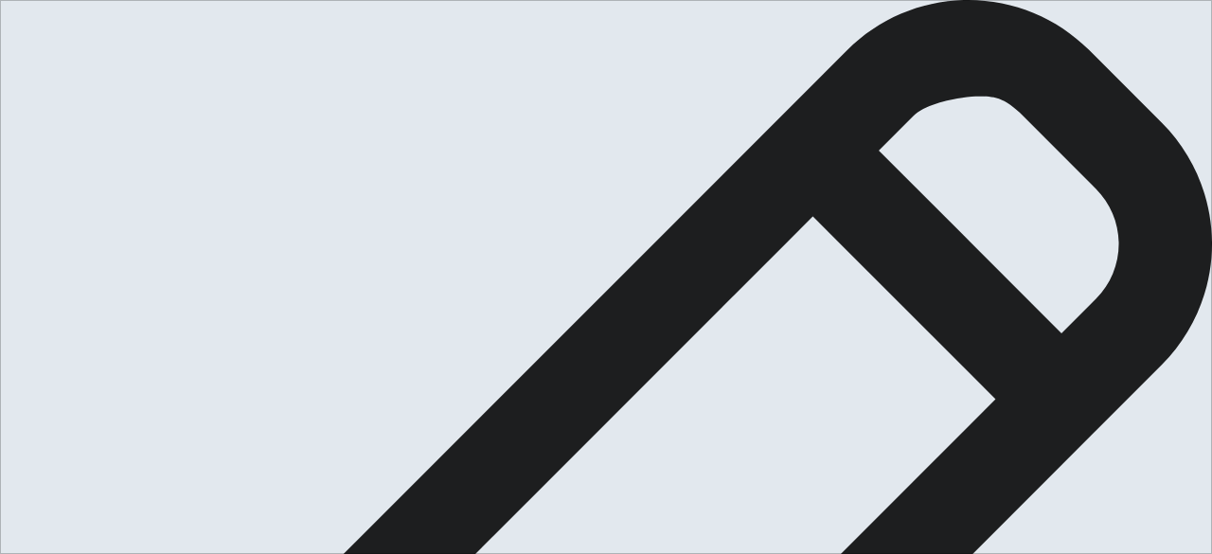
type textarea "x"
type textarea "My favorite pet is a dog, because es"
type textarea "x"
type textarea "My favorite pet is a dog, because es"
type textarea "x"
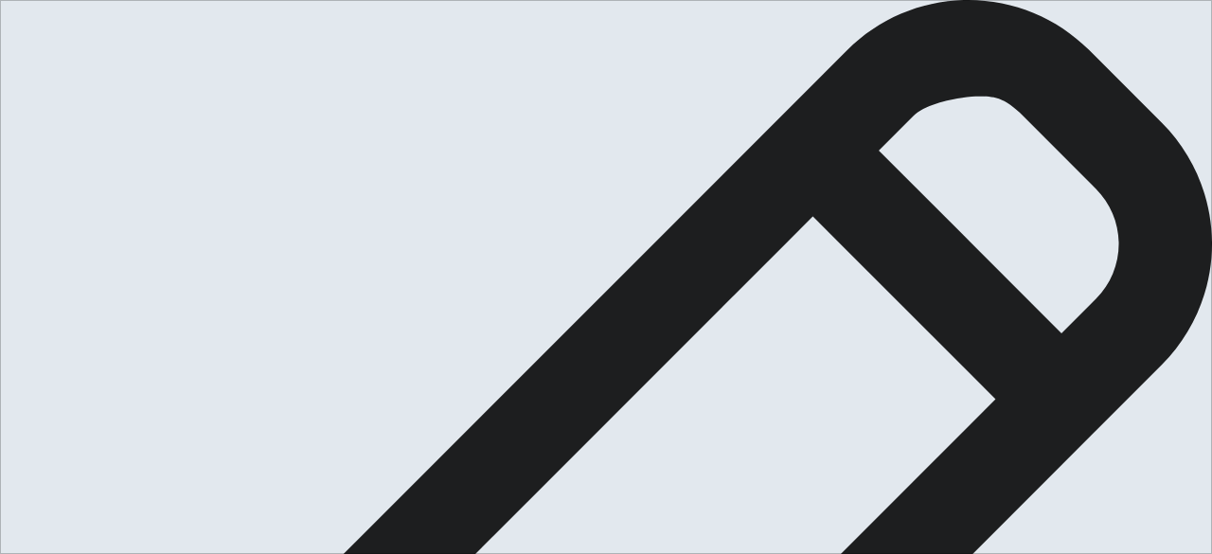
type textarea "My favorite pet is a dog, because e"
type textarea "x"
type textarea "My favorite pet is a dog, because"
type textarea "x"
type textarea "My favorite pet is a dog, because i"
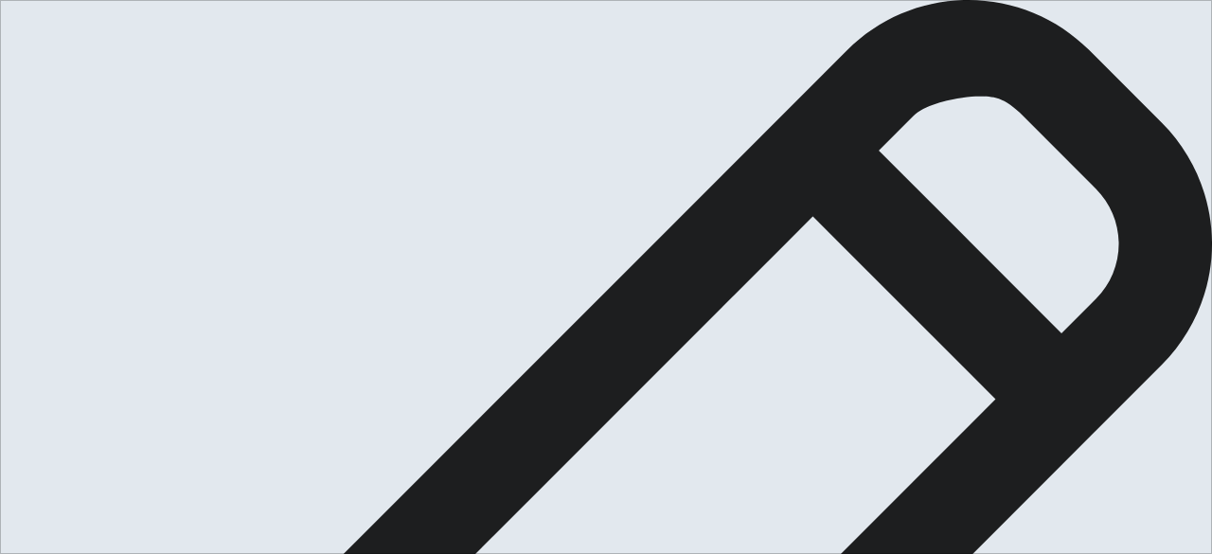
type textarea "x"
type textarea "My favorite pet is a dog, because is"
type textarea "x"
type textarea "My favorite pet is a dog, because is"
type textarea "x"
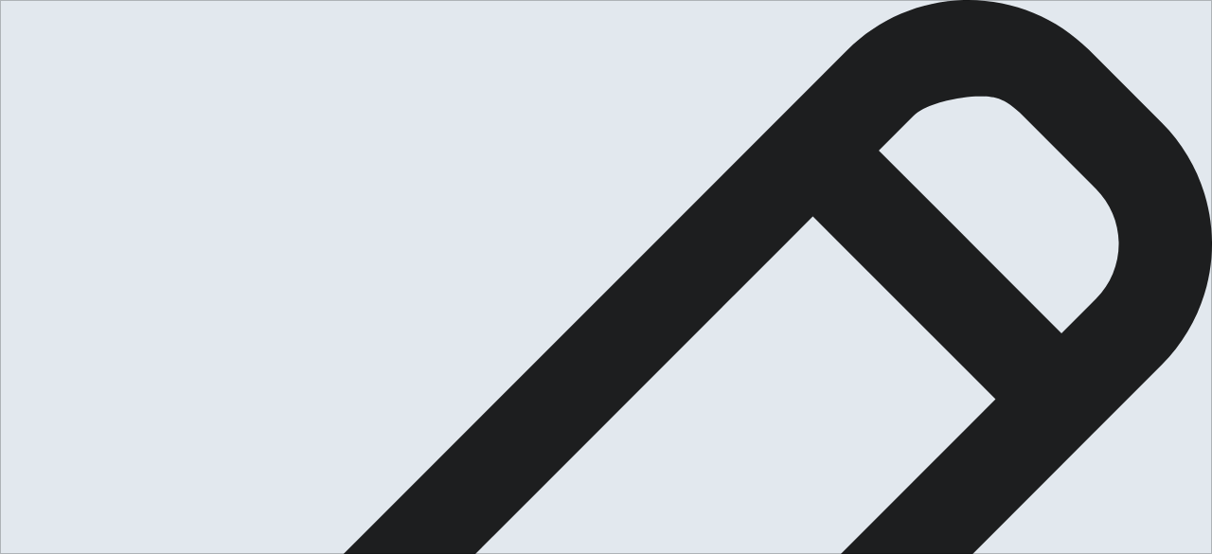
type textarea "My favorite pet is a dog, because is a"
type textarea "x"
type textarea "My favorite pet is a dog, because is a"
type textarea "x"
type textarea "My favorite pet is a dog, because is a b"
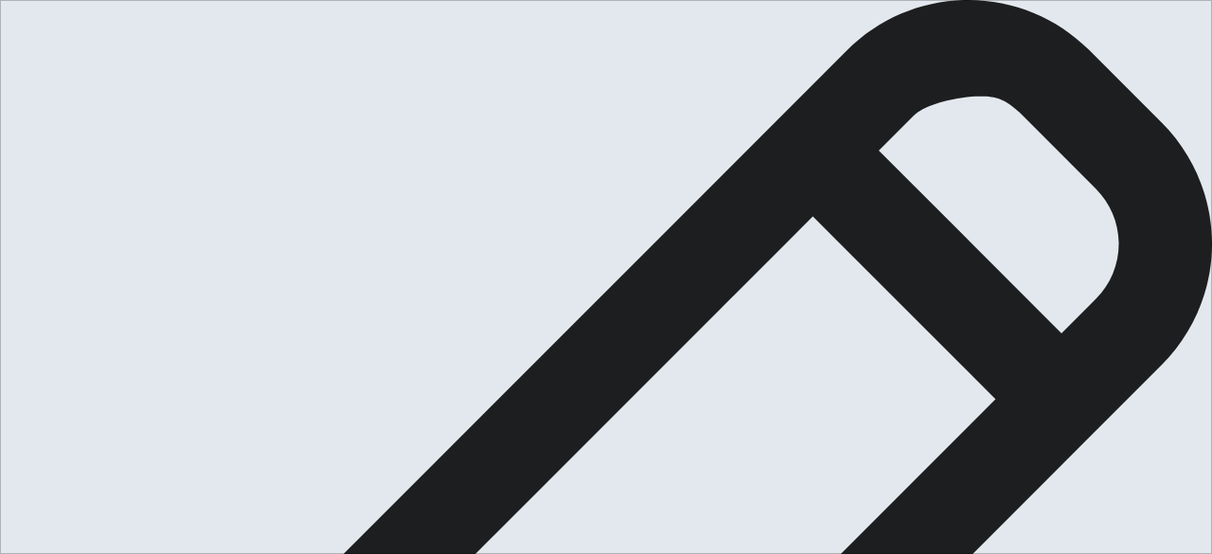
type textarea "x"
type textarea "My favorite pet is a dog, because is a be"
type textarea "x"
type textarea "My favorite pet is a dog, because is a bes"
type textarea "x"
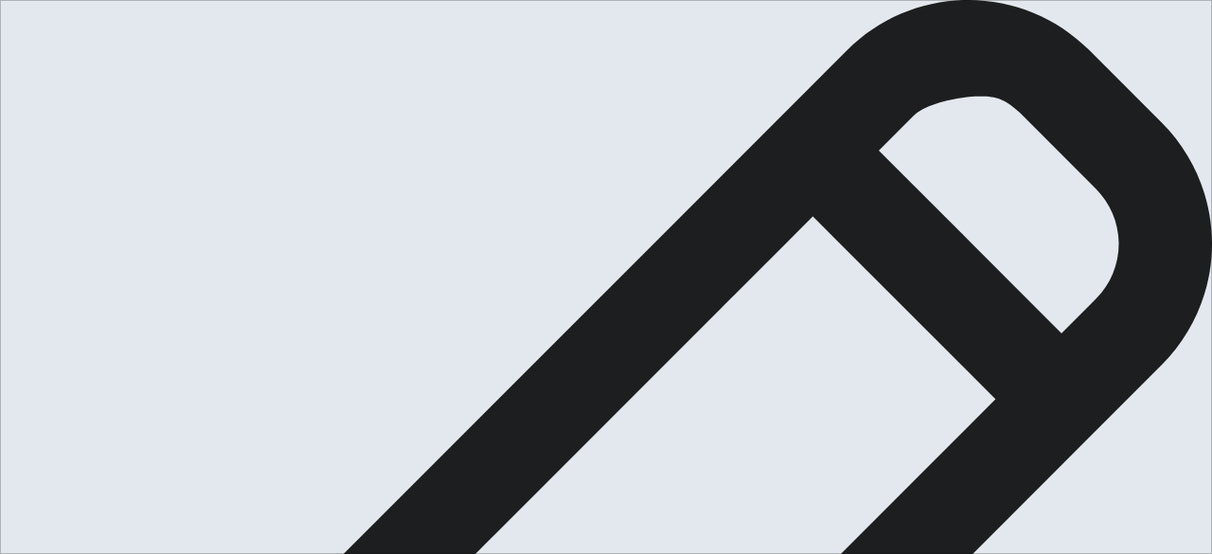
type textarea "My favorite pet is a dog, because is a best"
type textarea "x"
type textarea "My favorite pet is a dog, because is a best"
type textarea "x"
type textarea "My favorite pet is a dog, because is a best"
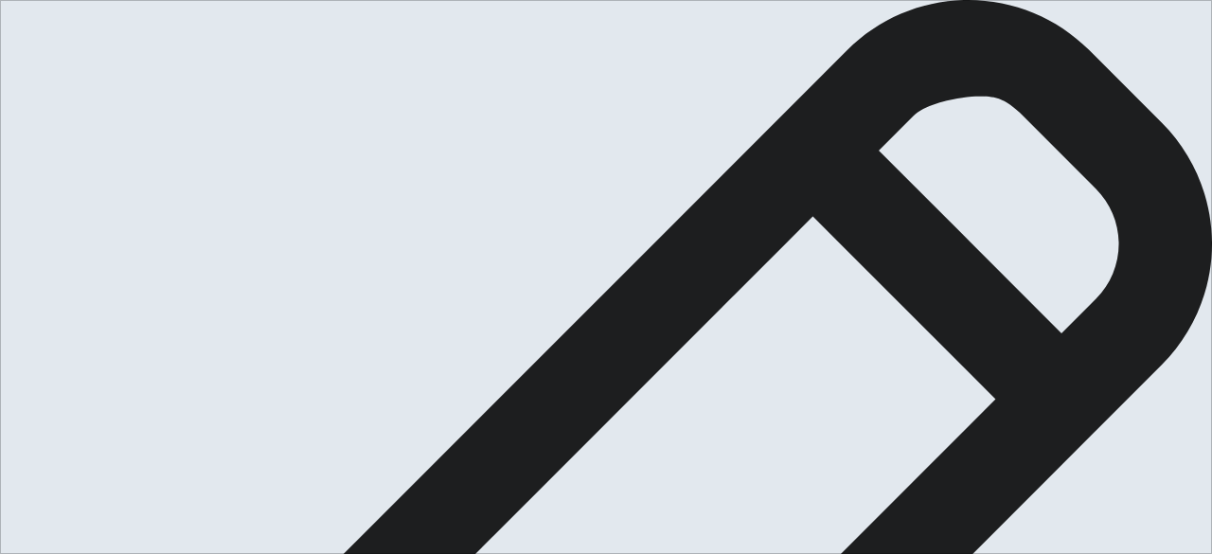
type textarea "x"
type textarea "My favorite pet is a dog, because is a bes"
type textarea "x"
type textarea "My favorite pet is a dog, because is a be"
type textarea "x"
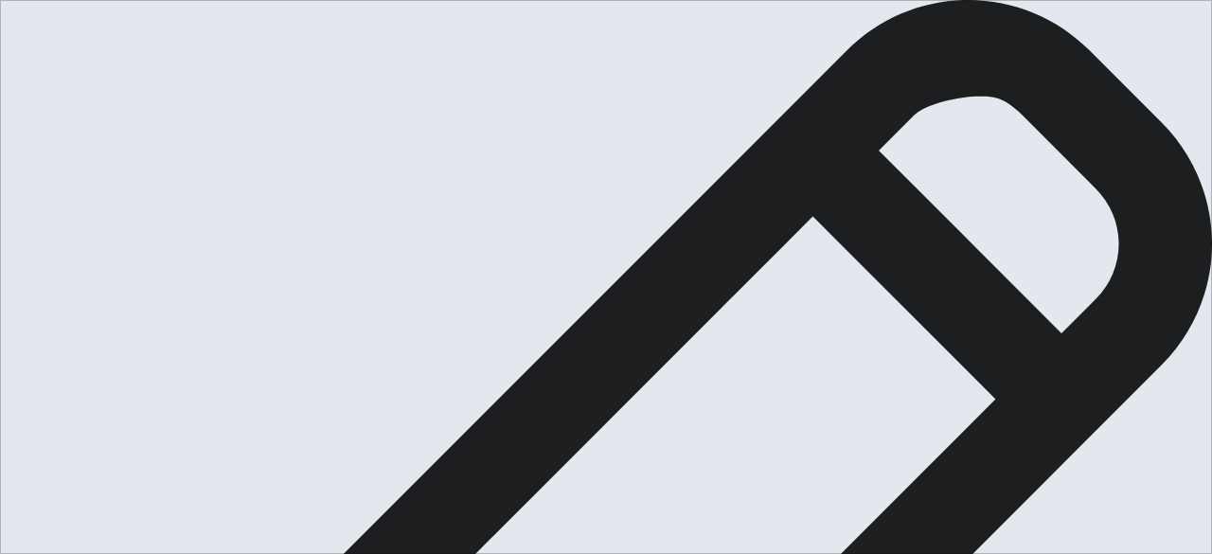
type textarea "My favorite pet is a dog, because is a bet"
type textarea "x"
type textarea "My favorite pet is a dog, because is a bets"
type textarea "x"
type textarea "My favorite pet is a dog, because is a bets"
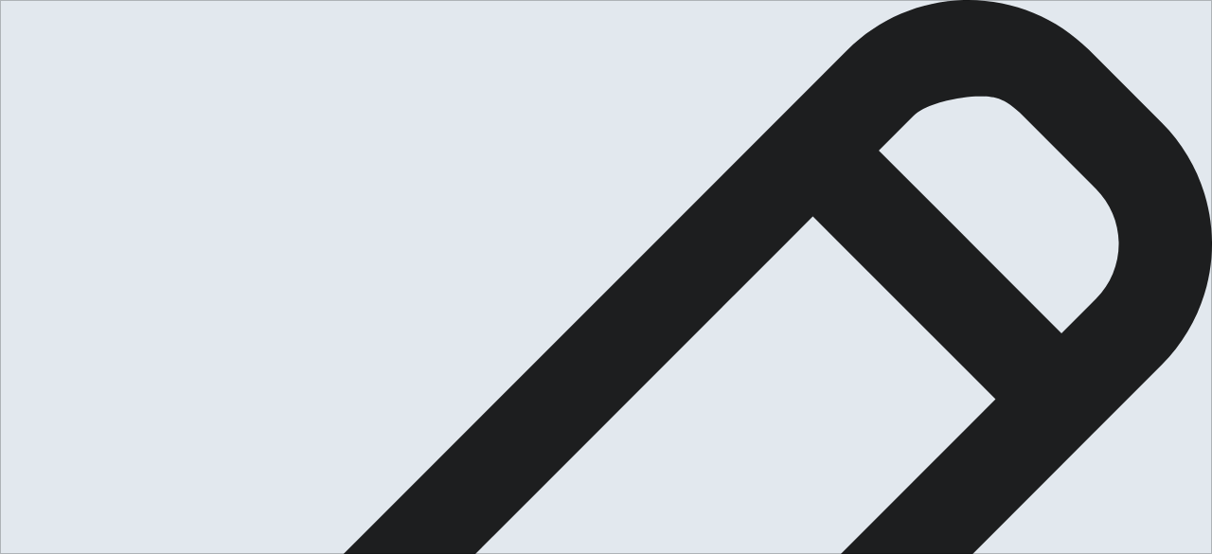
type textarea "x"
type textarea "My favorite pet is a dog, because is a bets f"
type textarea "x"
type textarea "My favorite pet is a dog, because is a bets fr"
type textarea "x"
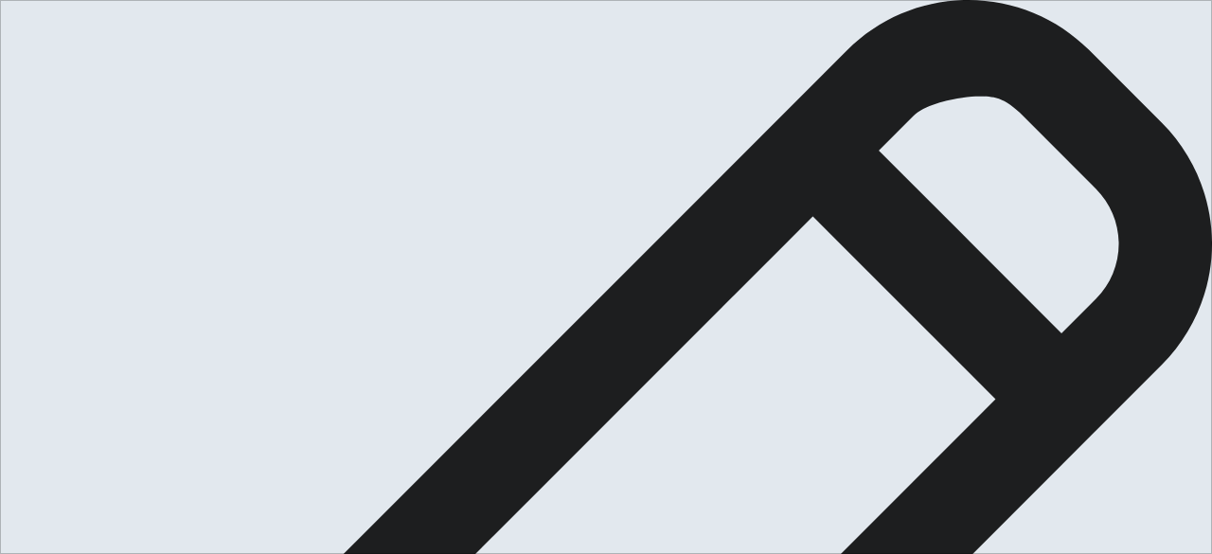
type textarea "My favorite pet is a dog, because is a bets fri"
type textarea "x"
type textarea "My favorite pet is a dog, because is a bets frie"
type textarea "x"
type textarea "My favorite pet is a dog, because is a bets frien"
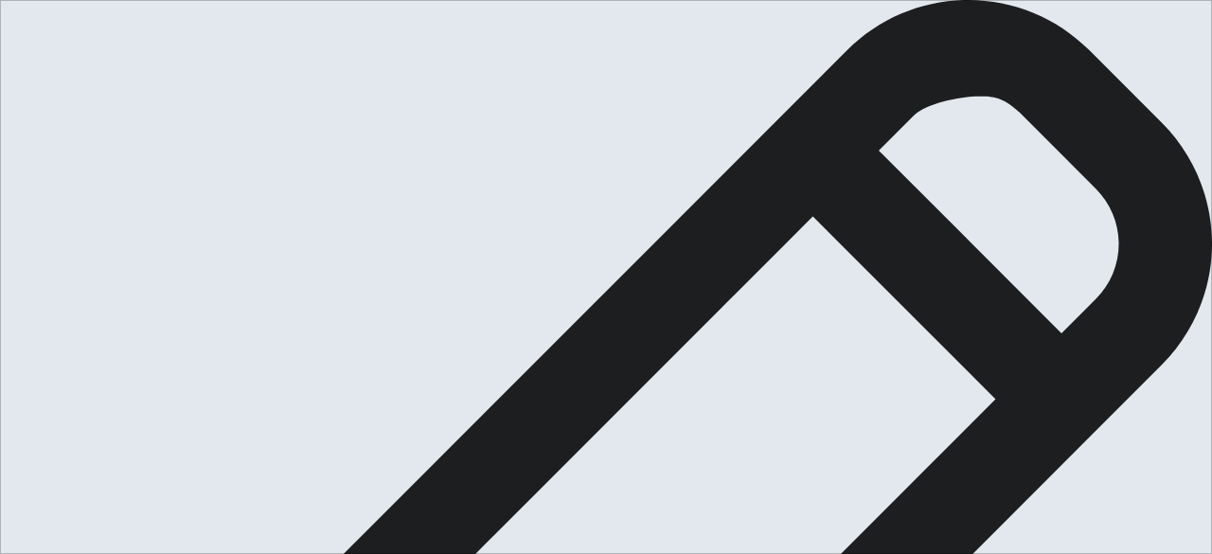
type textarea "x"
type textarea "My favorite pet is a dog, because is a bets friend"
type textarea "x"
type textarea "My favorite pet is a dog, because is a bets friend"
type textarea "x"
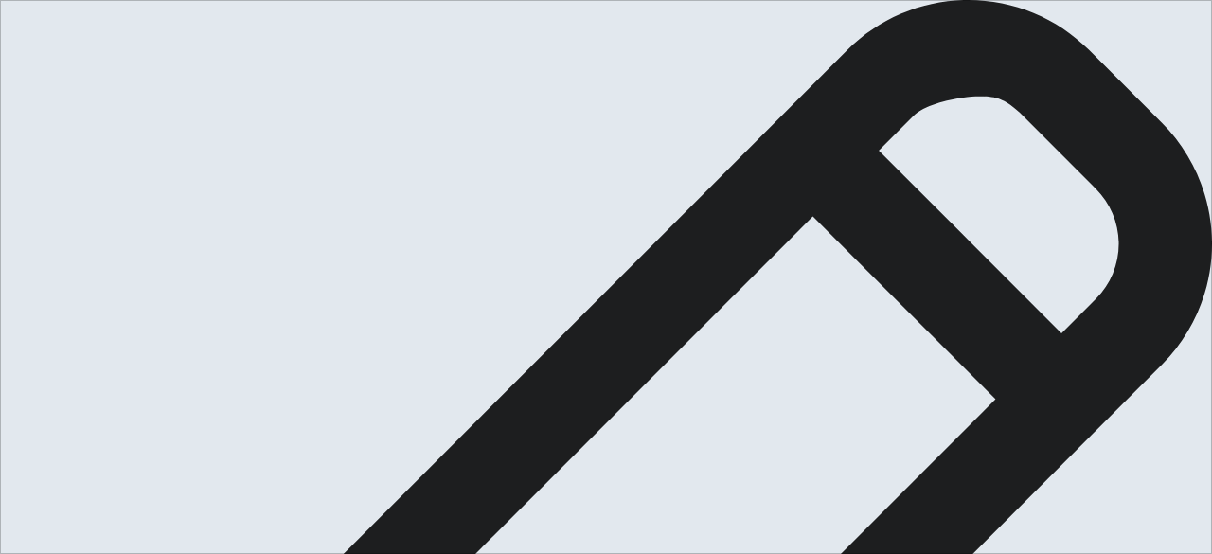
type textarea "My favorite pet is a dog, because is a bets friend"
type textarea "x"
type textarea "My favorite pet is a dog, because is a bets frien"
type textarea "x"
type textarea "My favorite pet is a dog, because is a bets frie"
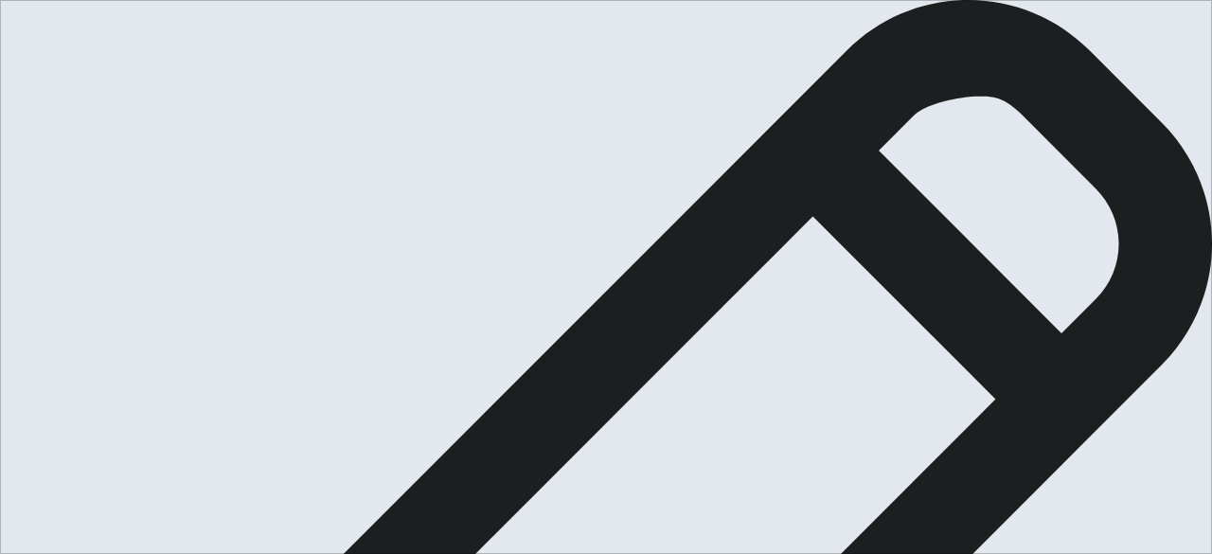
type textarea "x"
type textarea "My favorite pet is a dog, because is a bets fri"
type textarea "x"
type textarea "My favorite pet is a dog, because is a bets fr"
type textarea "x"
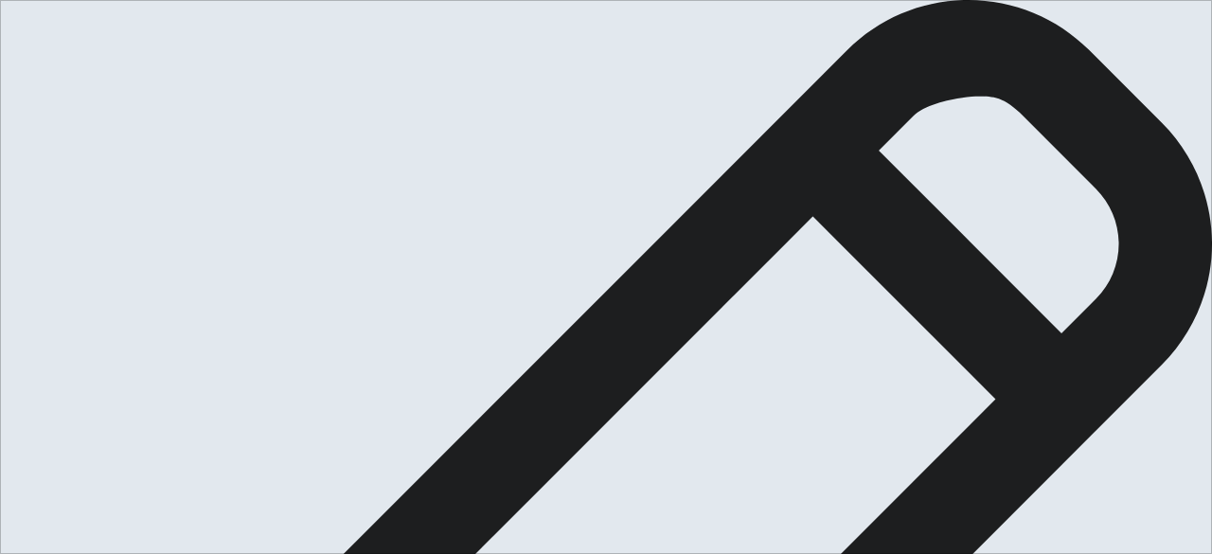
type textarea "My favorite pet is a dog, because is a bets f"
type textarea "x"
type textarea "My favorite pet is a dog, because is a bets"
type textarea "x"
type textarea "My favorite pet is a dog, because is a bets"
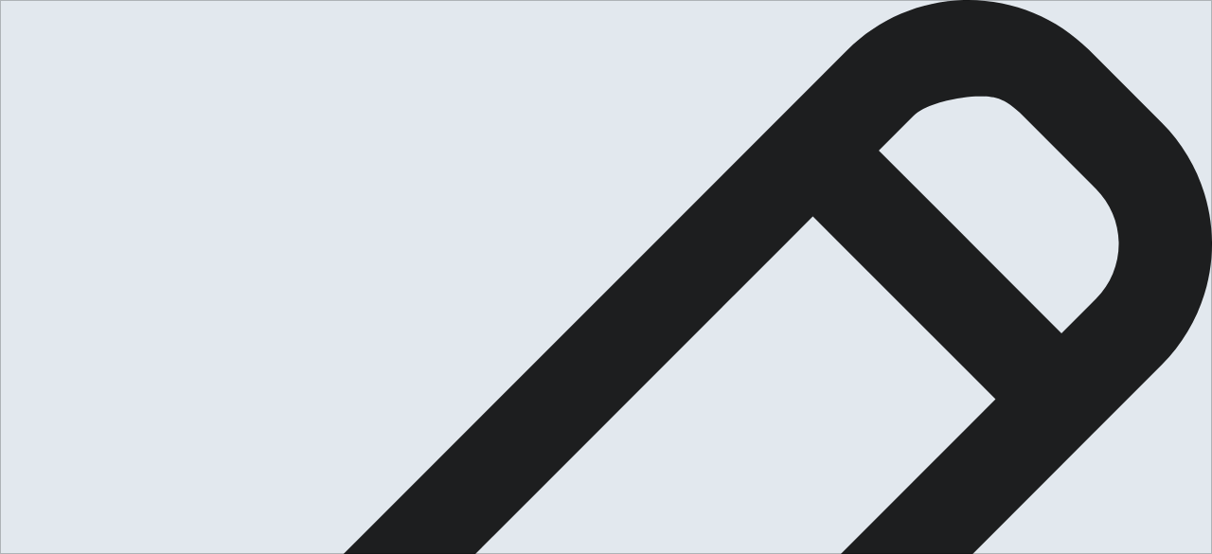
type textarea "x"
type textarea "My favorite pet is a dog, because is a bet"
type textarea "x"
type textarea "My favorite pet is a dog, because is a be"
type textarea "x"
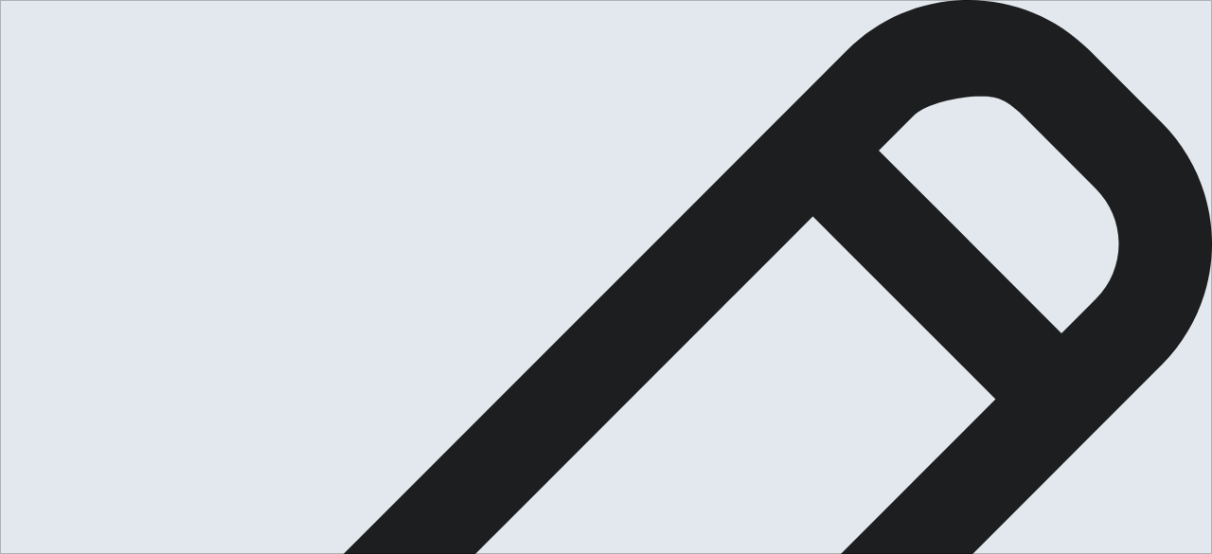
type textarea "My favorite pet is a dog, because is a b"
type textarea "x"
type textarea "My favorite pet is a dog, because is a"
type textarea "x"
type textarea "My favorite pet is a dog, because is a"
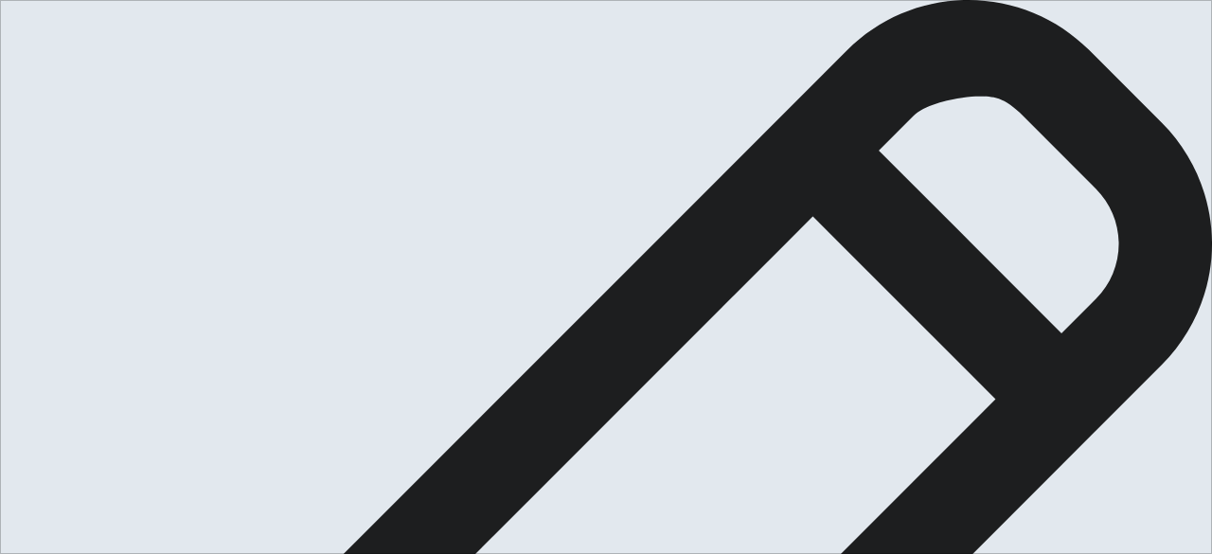
type textarea "x"
type textarea "My favorite pet is a dog, because is a"
type textarea "x"
type textarea "My favorite pet is a dog, because is a m"
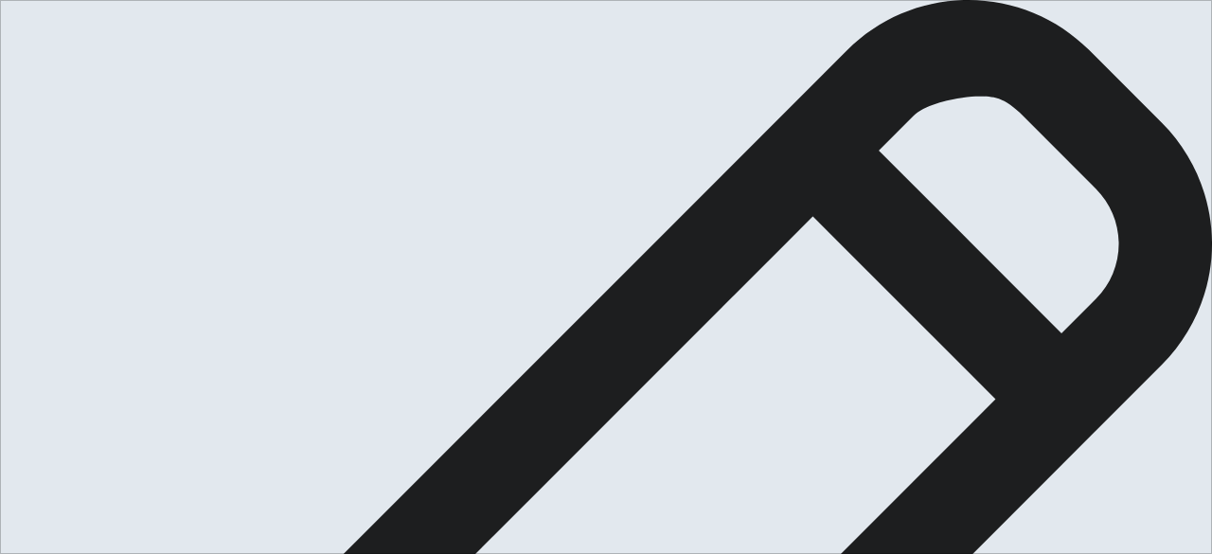
scroll to position [0, 0]
